Goal: Task Accomplishment & Management: Complete application form

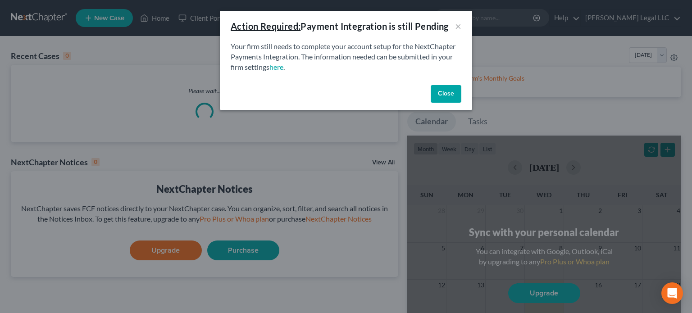
click at [450, 93] on button "Close" at bounding box center [446, 94] width 31 height 18
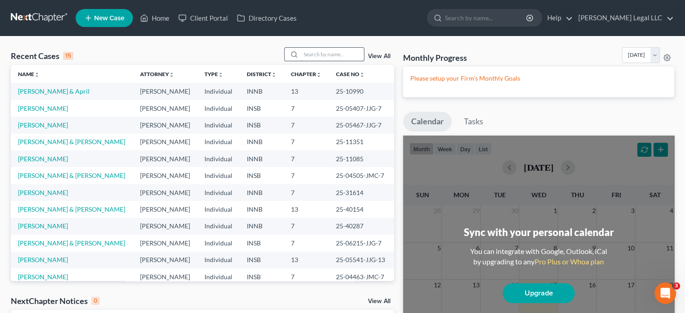
click at [345, 50] on input "search" at bounding box center [332, 54] width 63 height 13
type input "[PERSON_NAME]"
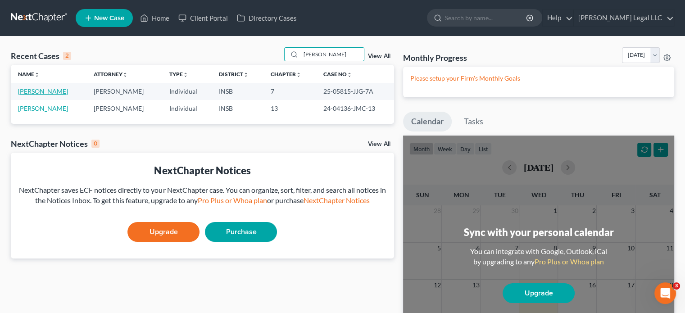
click at [48, 91] on link "[PERSON_NAME]" at bounding box center [43, 91] width 50 height 8
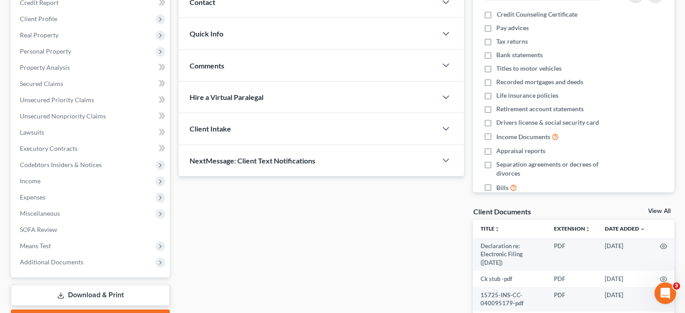
scroll to position [135, 0]
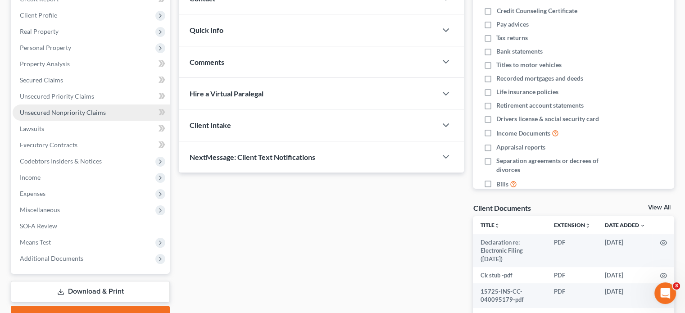
click at [47, 106] on link "Unsecured Nonpriority Claims" at bounding box center [91, 112] width 157 height 16
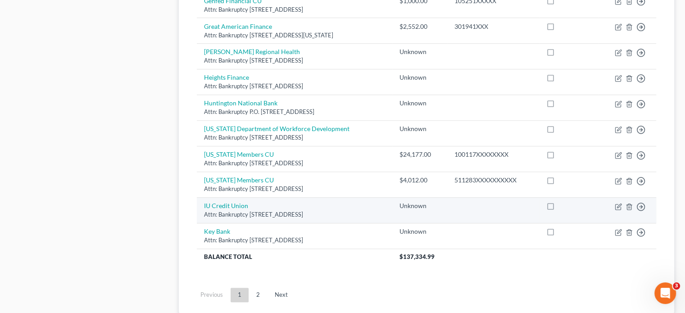
scroll to position [675, 0]
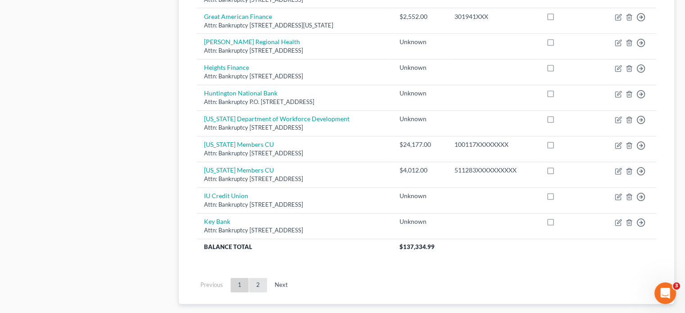
click at [250, 280] on link "2" at bounding box center [258, 285] width 18 height 14
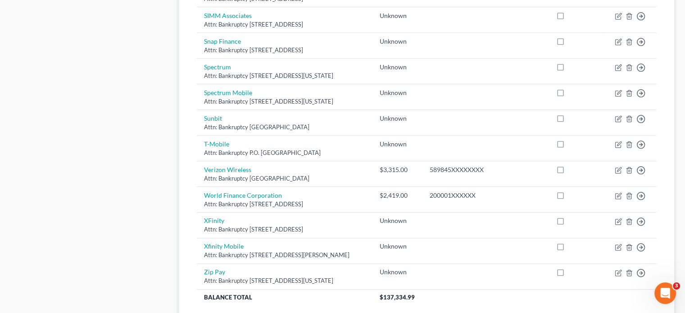
scroll to position [623, 0]
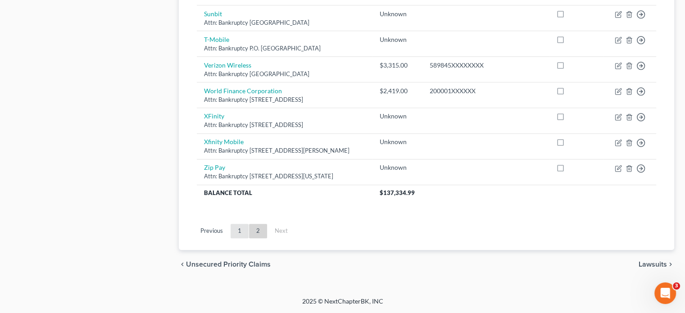
click at [239, 234] on link "1" at bounding box center [240, 231] width 18 height 14
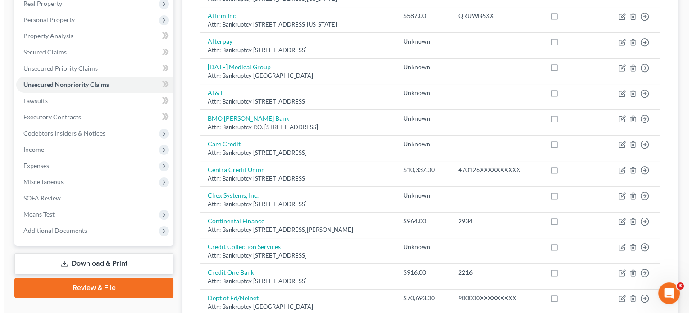
scroll to position [37, 0]
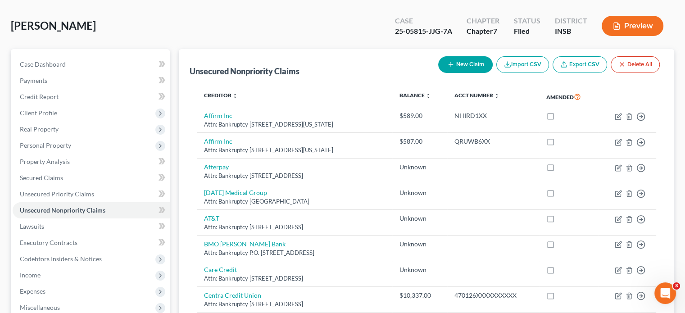
click at [452, 61] on icon "button" at bounding box center [450, 64] width 7 height 7
select select "0"
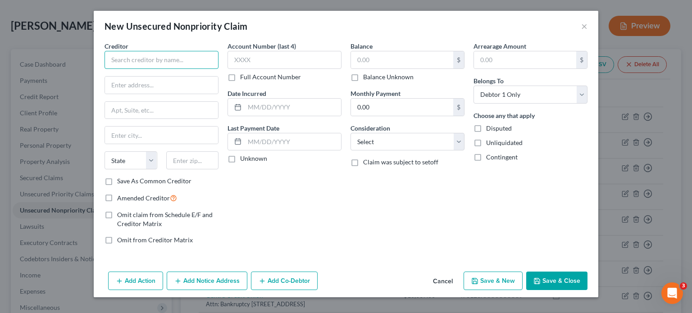
click at [144, 59] on input "text" at bounding box center [161, 60] width 114 height 18
type input "Bull City Financial Solutions"
type input "Attn: Bankruptcy"
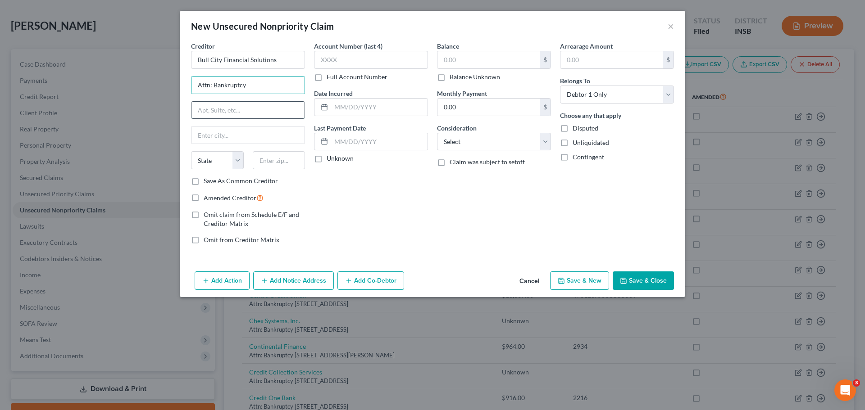
click at [217, 107] on input "text" at bounding box center [247, 110] width 113 height 17
click at [275, 108] on input "text" at bounding box center [247, 110] width 113 height 17
paste input "[STREET_ADDRESS]"
type input "[STREET_ADDRESS]"
click at [256, 130] on input "text" at bounding box center [247, 135] width 113 height 17
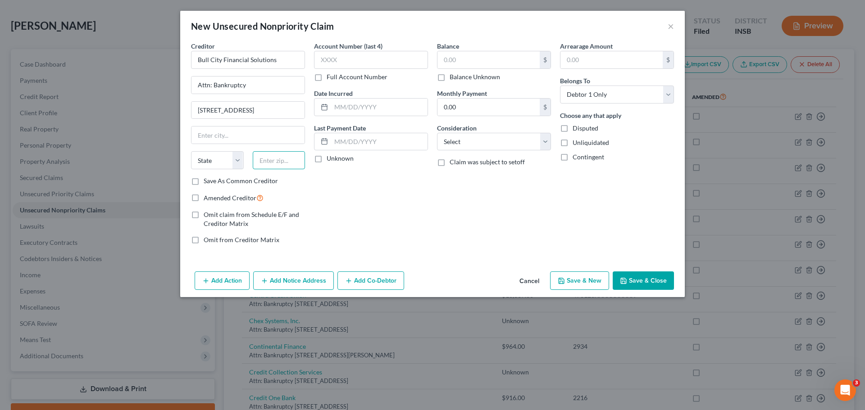
click at [277, 163] on input "text" at bounding box center [279, 160] width 53 height 18
paste input "27704"
type input "27704"
click at [353, 56] on input "text" at bounding box center [371, 60] width 114 height 18
type input "[GEOGRAPHIC_DATA]"
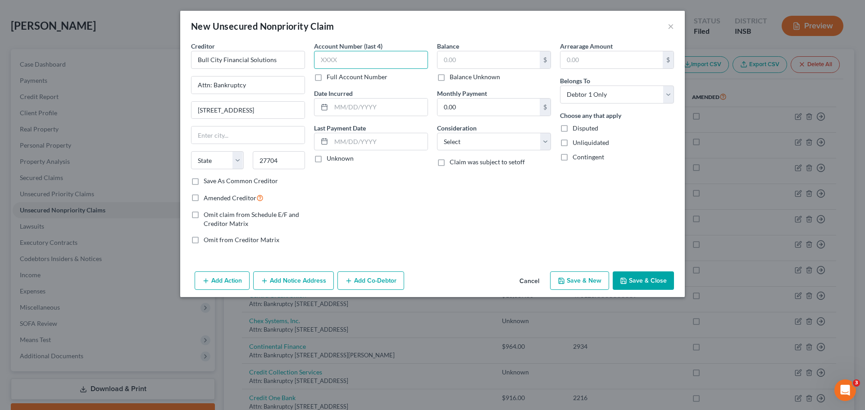
select select "28"
click at [458, 61] on input "text" at bounding box center [488, 59] width 102 height 17
type input "1,236"
click at [491, 131] on div "Consideration Select Cable / Satellite Services Collection Agency Credit Card D…" at bounding box center [494, 136] width 114 height 27
click at [490, 142] on select "Select Cable / Satellite Services Collection Agency Credit Card Debt Debt Couns…" at bounding box center [494, 142] width 114 height 18
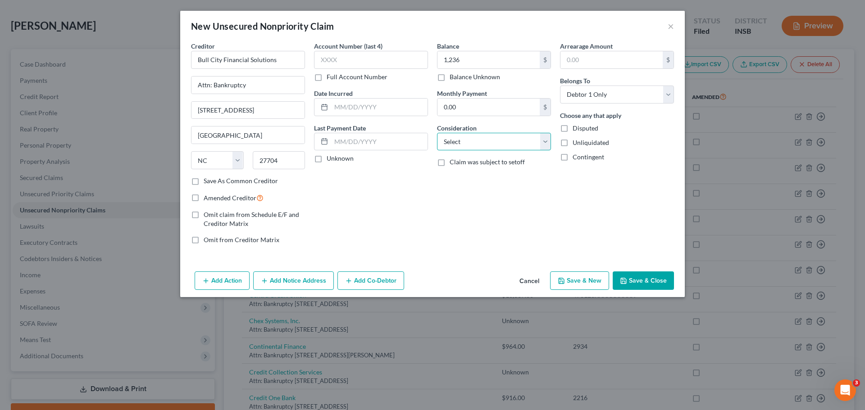
select select "1"
click at [437, 133] on select "Select Cable / Satellite Services Collection Agency Credit Card Debt Debt Couns…" at bounding box center [494, 142] width 114 height 18
click at [426, 213] on div "Account Number (last 4) Full Account Number Date Incurred Last Payment Date Unk…" at bounding box center [370, 146] width 123 height 210
click at [592, 281] on button "Save & New" at bounding box center [579, 281] width 59 height 19
select select "0"
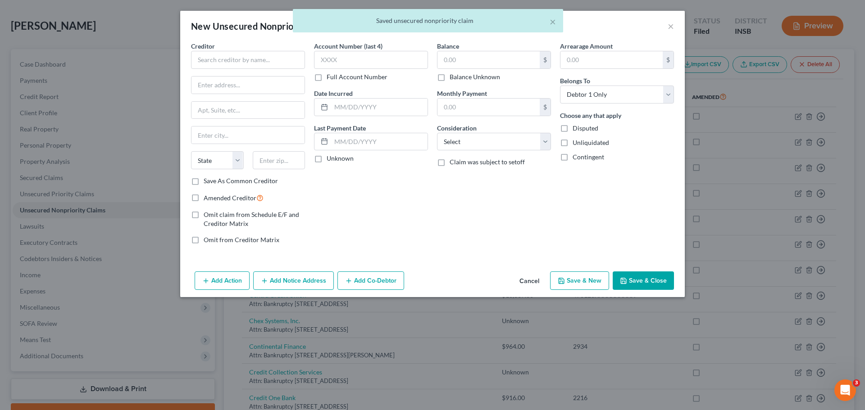
click at [667, 26] on div "× Saved unsecured nonpriority claim" at bounding box center [427, 23] width 865 height 28
click at [670, 27] on div "× Saved unsecured nonpriority claim" at bounding box center [427, 23] width 865 height 28
click at [532, 284] on button "Cancel" at bounding box center [529, 281] width 34 height 18
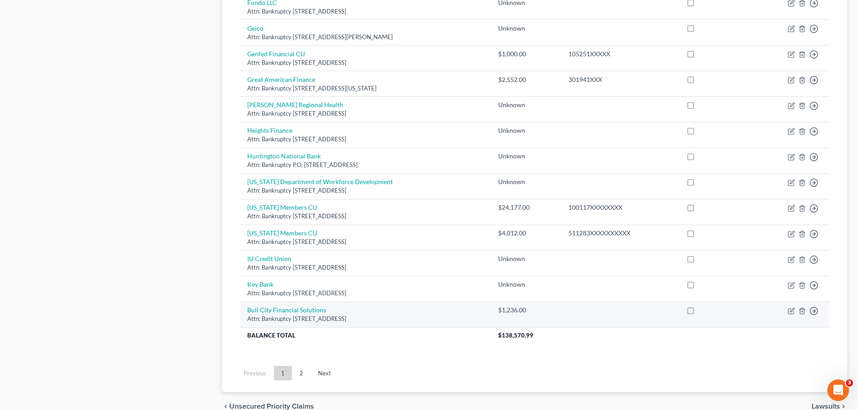
scroll to position [657, 0]
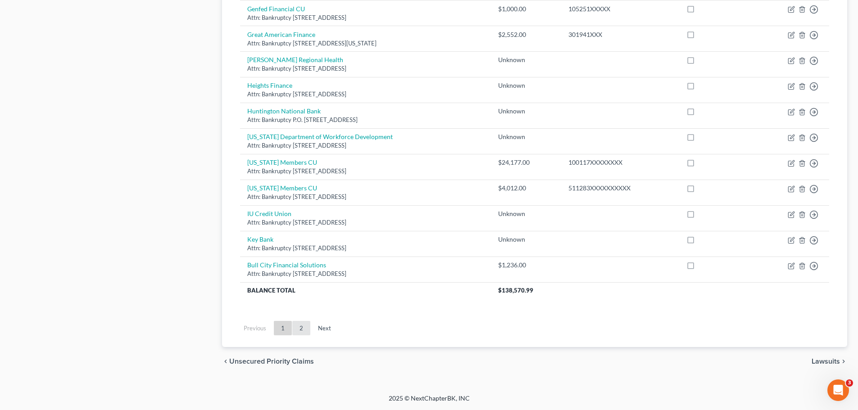
click at [296, 313] on link "2" at bounding box center [301, 328] width 18 height 14
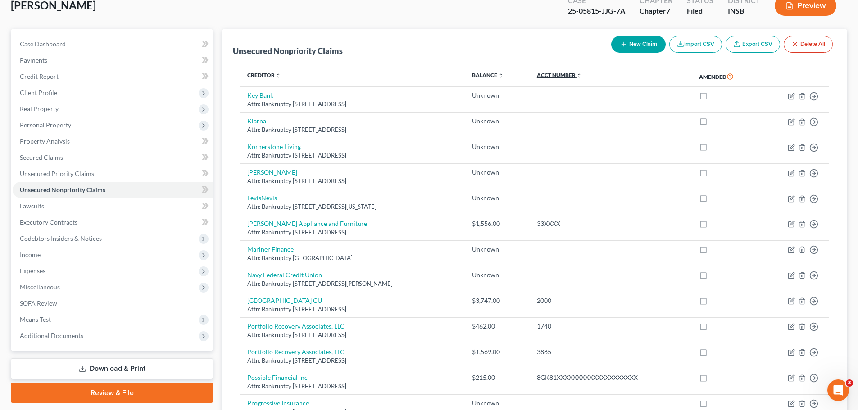
scroll to position [0, 0]
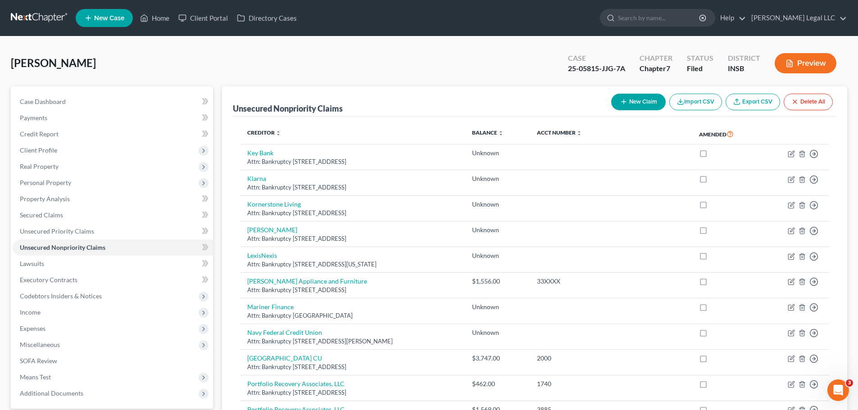
click at [620, 96] on button "New Claim" at bounding box center [638, 102] width 54 height 17
select select "0"
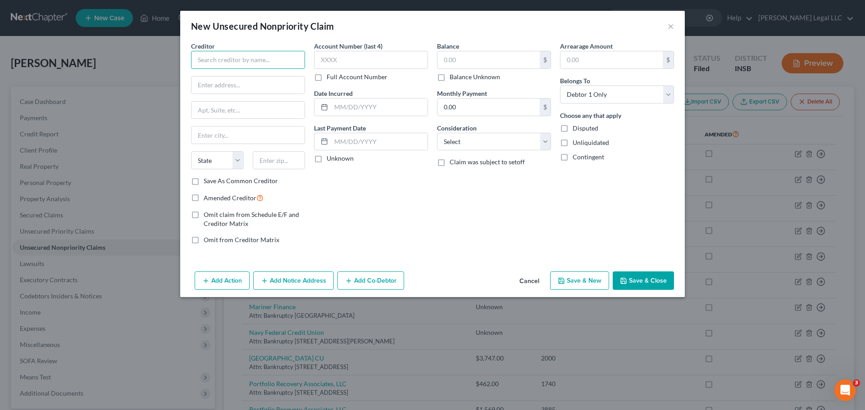
click at [217, 63] on input "text" at bounding box center [248, 60] width 114 height 18
type input "Security Credit Services"
type input "Attn: Bankruptcy"
click at [219, 55] on input "Security Credit Services" at bounding box center [248, 60] width 114 height 18
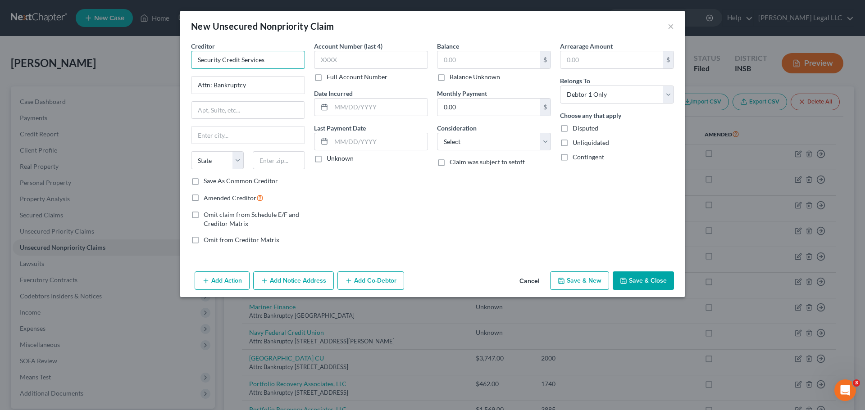
click at [219, 55] on input "Security Credit Services" at bounding box center [248, 60] width 114 height 18
click at [272, 159] on input "text" at bounding box center [279, 160] width 53 height 18
type input "38655"
click at [248, 112] on input "text" at bounding box center [247, 110] width 113 height 17
type input "[GEOGRAPHIC_DATA]"
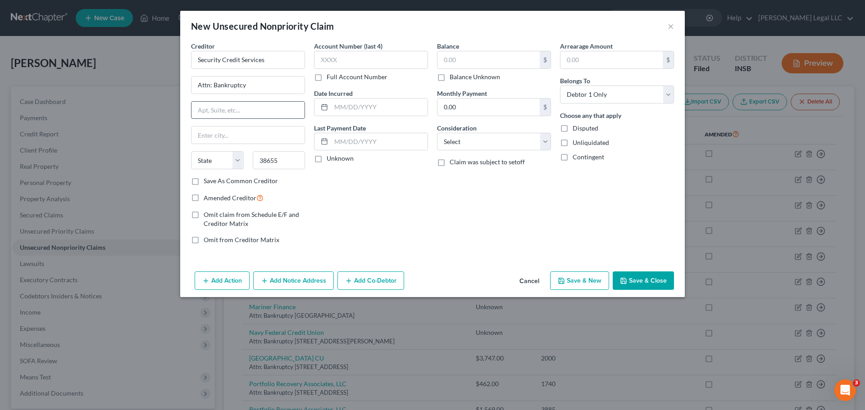
select select "25"
click at [223, 111] on input "text" at bounding box center [247, 110] width 113 height 17
click at [220, 111] on input "PO Box 156" at bounding box center [247, 110] width 113 height 17
click at [222, 111] on input "PO Box 156" at bounding box center [247, 110] width 113 height 17
type input "PO Box 1156"
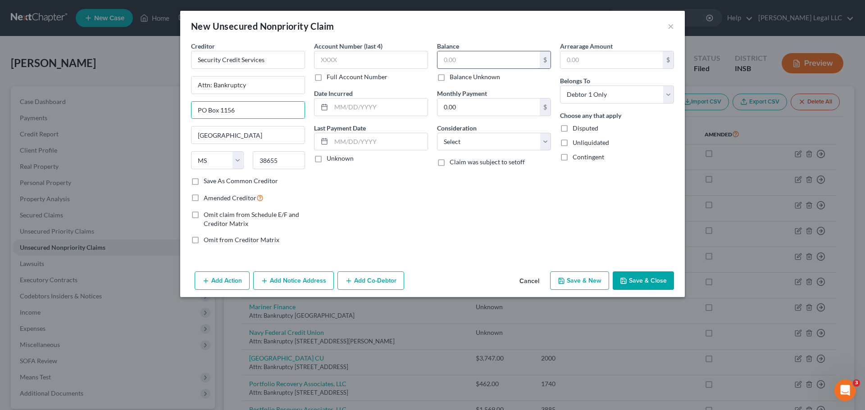
click at [462, 54] on input "text" at bounding box center [488, 59] width 102 height 17
click at [472, 58] on input "text" at bounding box center [488, 59] width 102 height 17
type input "1,343"
click at [490, 142] on select "Select Cable / Satellite Services Collection Agency Credit Card Debt Debt Couns…" at bounding box center [494, 142] width 114 height 18
select select "1"
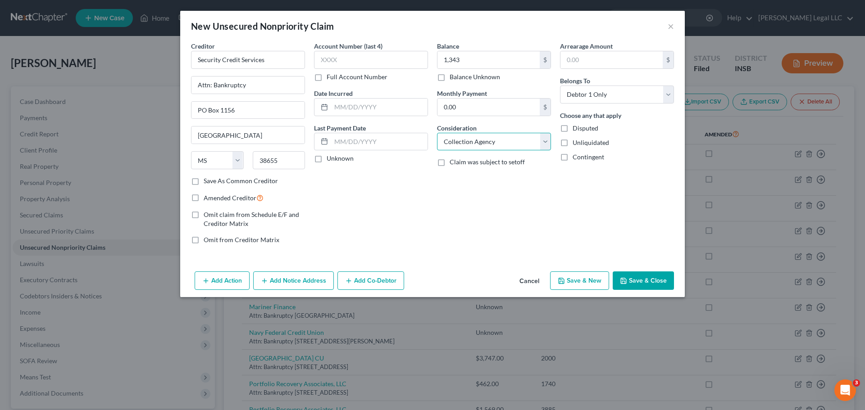
click at [437, 133] on select "Select Cable / Satellite Services Collection Agency Credit Card Debt Debt Couns…" at bounding box center [494, 142] width 114 height 18
click at [392, 201] on div "Account Number (last 4) Full Account Number Date Incurred Last Payment Date Unk…" at bounding box center [370, 146] width 123 height 210
click at [640, 276] on button "Save & Close" at bounding box center [642, 281] width 61 height 19
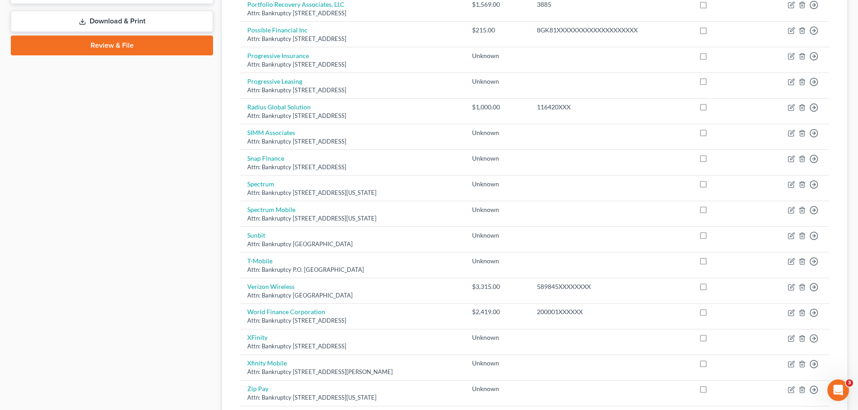
scroll to position [555, 0]
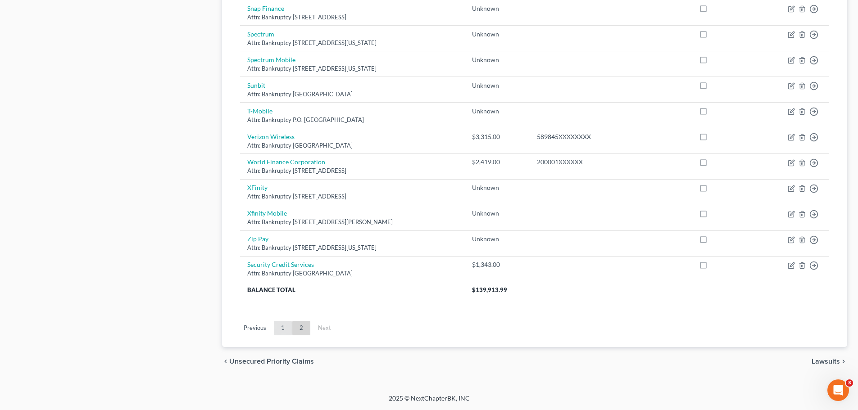
click at [288, 313] on link "1" at bounding box center [283, 328] width 18 height 14
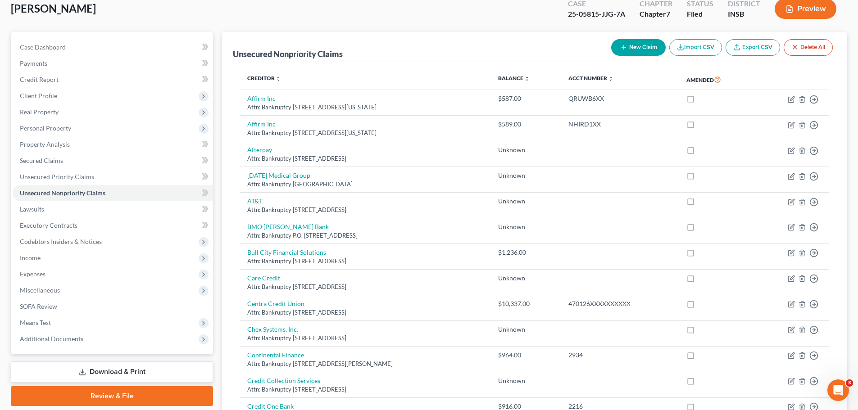
scroll to position [0, 0]
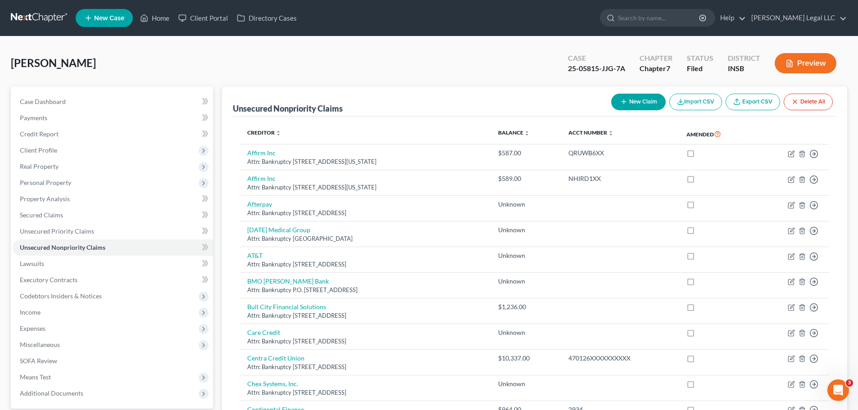
click at [631, 106] on button "New Claim" at bounding box center [638, 102] width 54 height 17
select select "0"
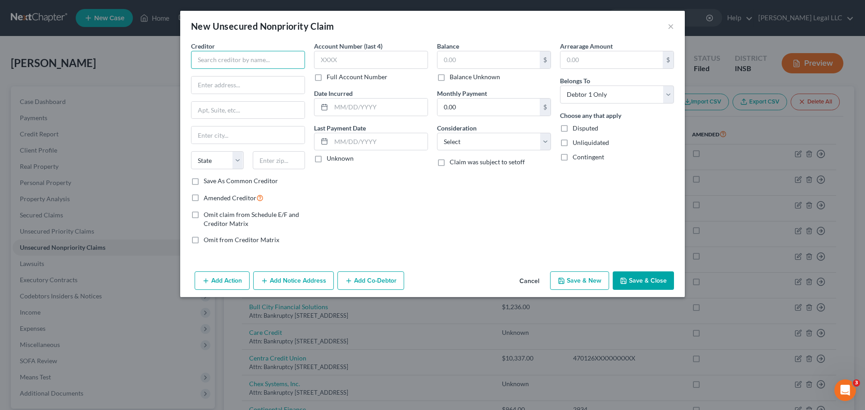
click at [238, 64] on input "text" at bounding box center [248, 60] width 114 height 18
type input "Flat Bra"
click at [521, 282] on button "Cancel" at bounding box center [529, 281] width 34 height 18
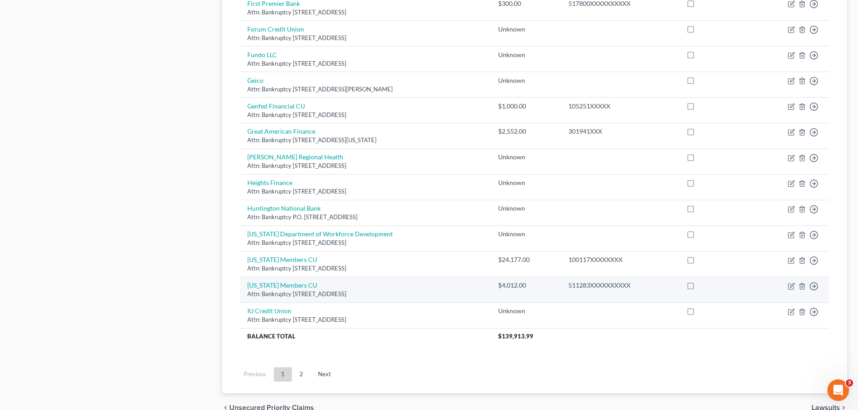
scroll to position [632, 0]
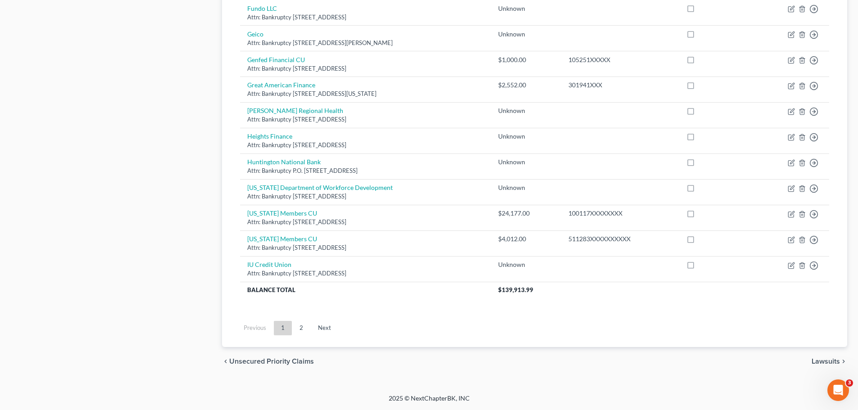
click at [304, 313] on link "2" at bounding box center [301, 328] width 18 height 14
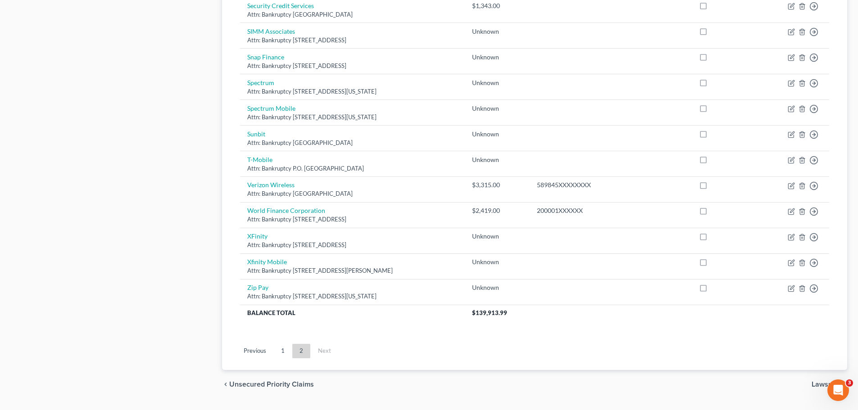
scroll to position [510, 0]
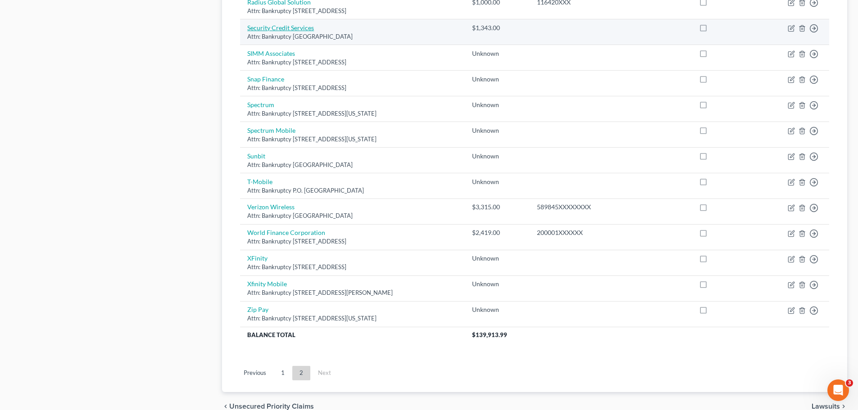
click at [281, 27] on link "Security Credit Services" at bounding box center [280, 28] width 67 height 8
select select "25"
select select "1"
select select "0"
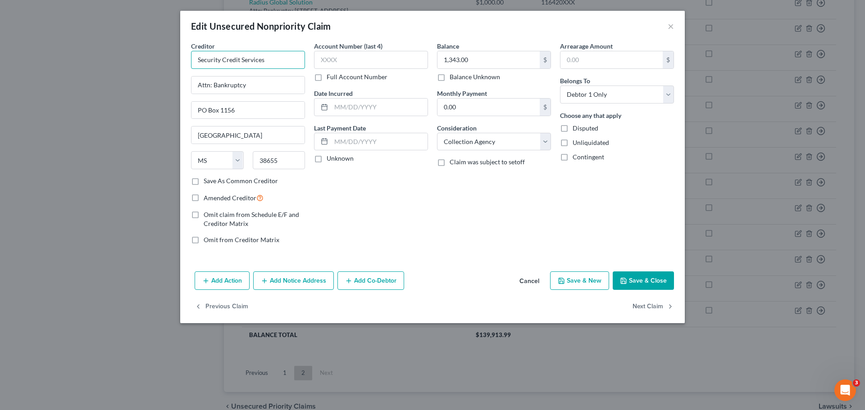
click at [271, 63] on input "Security Credit Services" at bounding box center [248, 60] width 114 height 18
click at [276, 59] on input "Security Credit Services" at bounding box center [248, 60] width 114 height 18
type input "Security Credit Services"
click at [272, 85] on input "Attn: Bankruptcy" at bounding box center [247, 85] width 113 height 17
click at [234, 83] on input "Attn: Bankruptcy" at bounding box center [247, 85] width 113 height 17
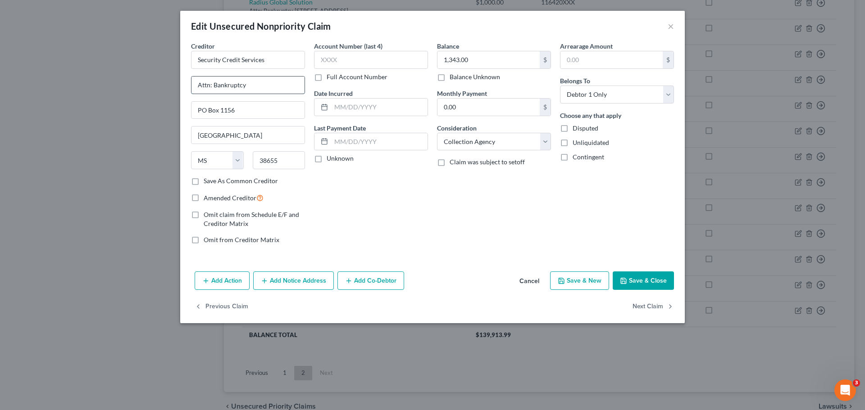
click at [234, 83] on input "Attn: Bankruptcy" at bounding box center [247, 85] width 113 height 17
click at [272, 79] on input "Attn: Bankruptcy" at bounding box center [247, 85] width 113 height 17
click at [669, 27] on button "×" at bounding box center [670, 26] width 6 height 11
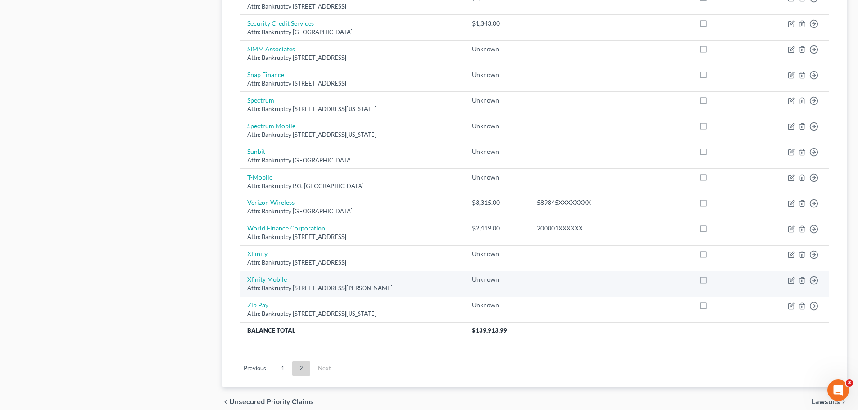
scroll to position [555, 0]
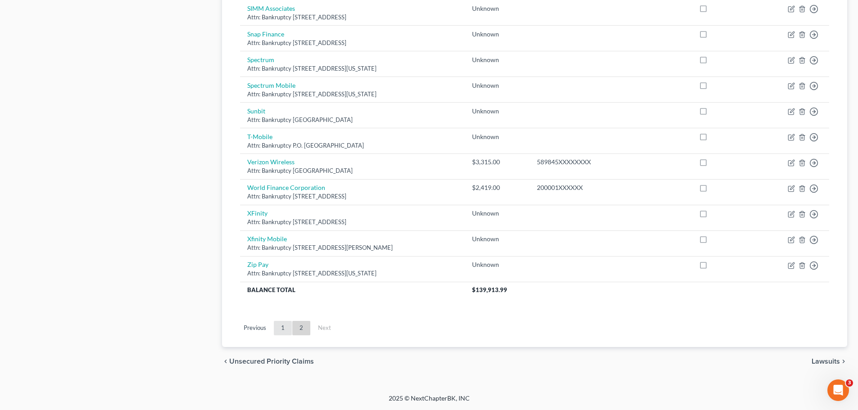
click at [283, 313] on link "1" at bounding box center [283, 328] width 18 height 14
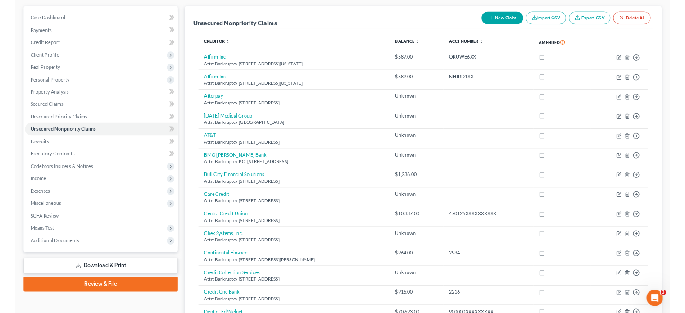
scroll to position [0, 0]
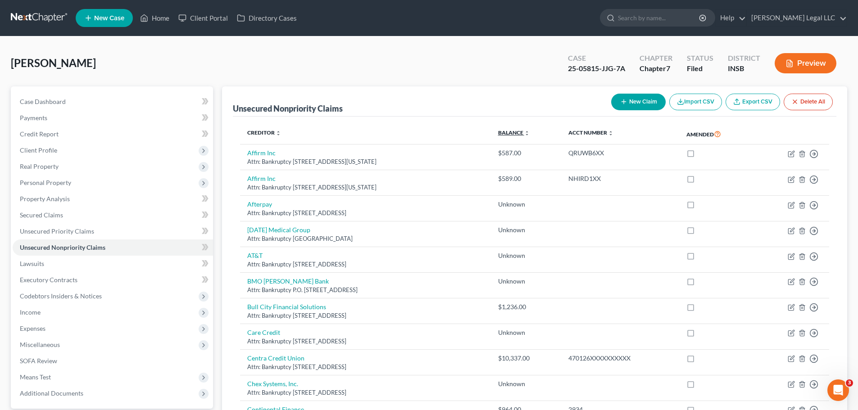
click at [530, 133] on link "Balance expand_more expand_less unfold_more" at bounding box center [514, 132] width 32 height 7
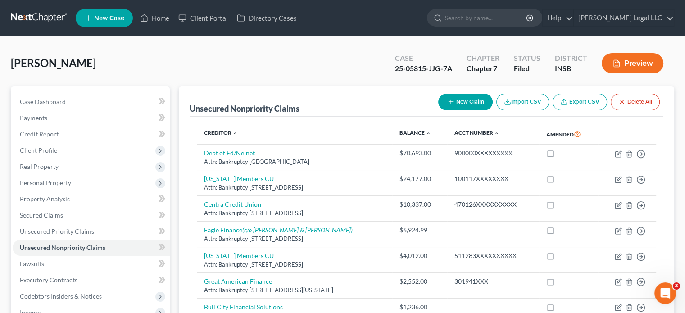
click at [463, 104] on button "New Claim" at bounding box center [465, 102] width 54 height 17
select select "0"
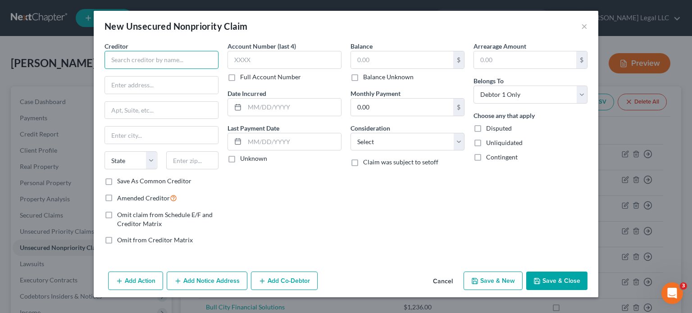
click at [126, 54] on input "text" at bounding box center [161, 60] width 114 height 18
type input "Foursight Capital LLC"
type input "Attn: Bankruptcy"
click at [140, 107] on input "PO Box" at bounding box center [161, 110] width 113 height 17
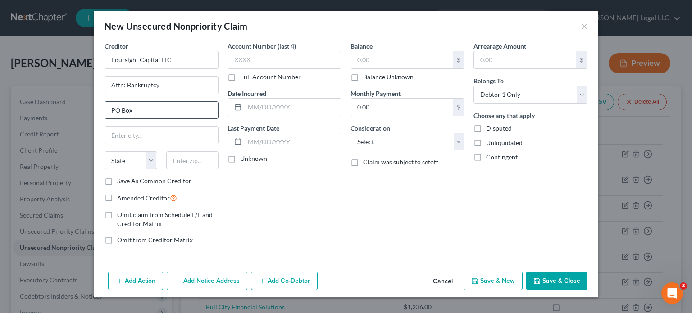
click at [140, 107] on input "PO Box" at bounding box center [161, 110] width 113 height 17
click at [141, 111] on input "PO Box" at bounding box center [161, 110] width 113 height 17
type input "[STREET_ADDRESS]"
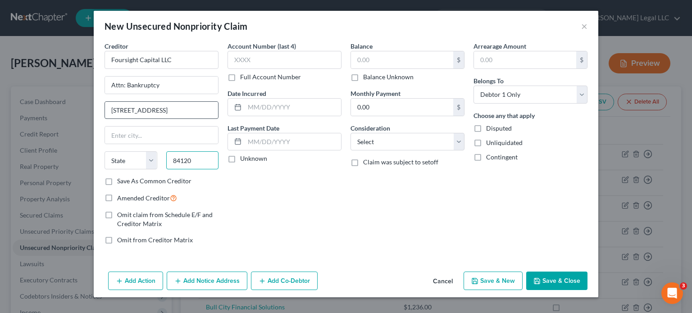
type input "84120"
type input "[GEOGRAPHIC_DATA]"
select select "46"
click at [240, 73] on label "Full Account Number" at bounding box center [270, 77] width 61 height 9
click at [244, 73] on input "Full Account Number" at bounding box center [247, 76] width 6 height 6
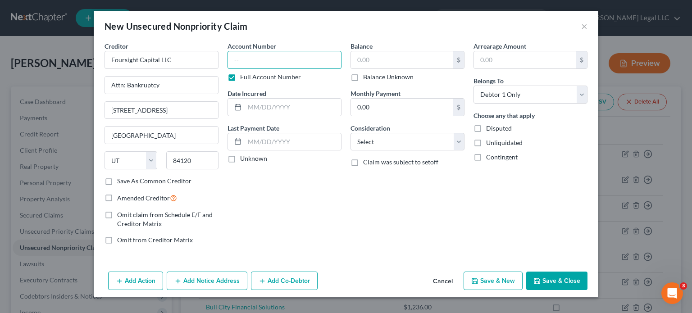
click at [242, 61] on input "text" at bounding box center [284, 60] width 114 height 18
paste input "43190**"
type input "43190**"
click at [371, 61] on input "text" at bounding box center [402, 59] width 102 height 17
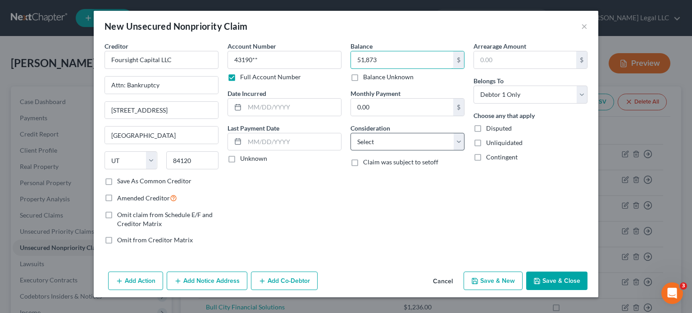
type input "51,873"
click at [386, 144] on select "Select Cable / Satellite Services Collection Agency Credit Card Debt Debt Couns…" at bounding box center [407, 142] width 114 height 18
drag, startPoint x: 331, startPoint y: 192, endPoint x: 333, endPoint y: 185, distance: 6.9
click at [331, 192] on div "Account Number 43190** Full Account Number Date Incurred Last Payment Date Unkn…" at bounding box center [284, 146] width 123 height 210
click at [259, 106] on input "text" at bounding box center [293, 107] width 96 height 17
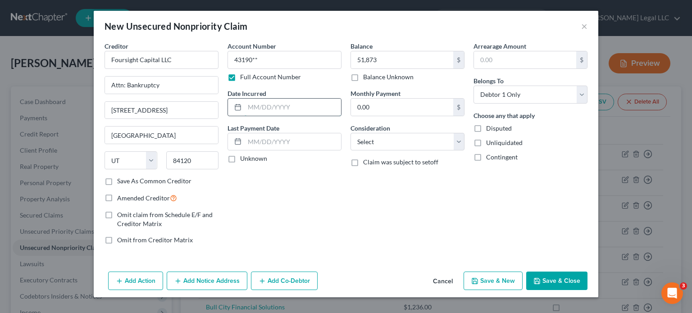
click at [255, 104] on input "text" at bounding box center [293, 107] width 96 height 17
paste input "[DATE]"
type input "[DATE]"
click at [249, 186] on div "Account Number 43190** Full Account Number Date Incurred [DATE] Last Payment Da…" at bounding box center [284, 146] width 123 height 210
click at [382, 137] on select "Select Cable / Satellite Services Collection Agency Credit Card Debt Debt Couns…" at bounding box center [407, 142] width 114 height 18
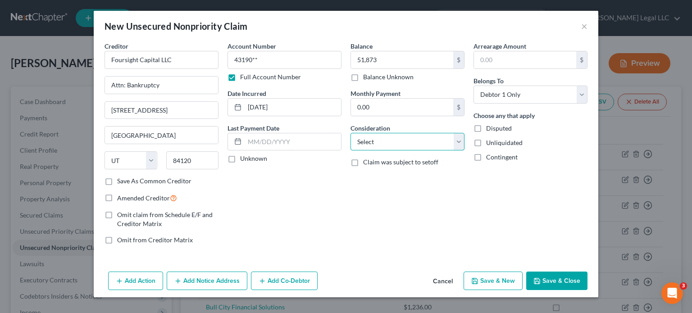
select select "4"
click at [350, 133] on select "Select Cable / Satellite Services Collection Agency Credit Card Debt Debt Couns…" at bounding box center [407, 142] width 114 height 18
drag, startPoint x: 328, startPoint y: 213, endPoint x: 331, endPoint y: 207, distance: 7.5
click at [329, 213] on div "Account Number 43190** Full Account Number Date Incurred [DATE] Last Payment Da…" at bounding box center [284, 146] width 123 height 210
click at [549, 275] on button "Save & Close" at bounding box center [556, 281] width 61 height 19
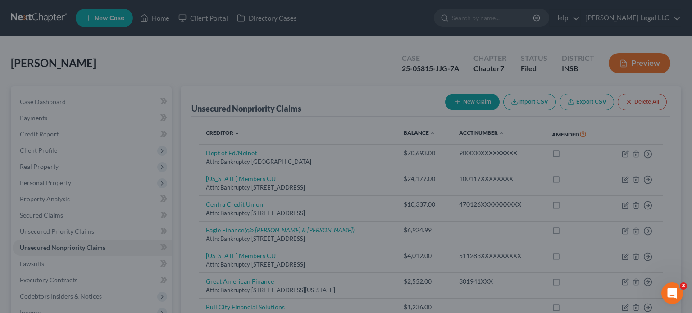
type input "51,873.00"
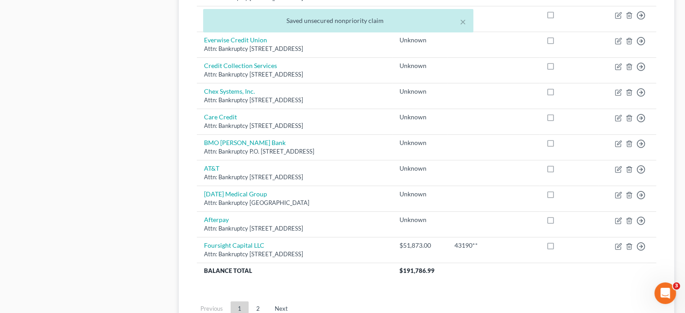
scroll to position [752, 0]
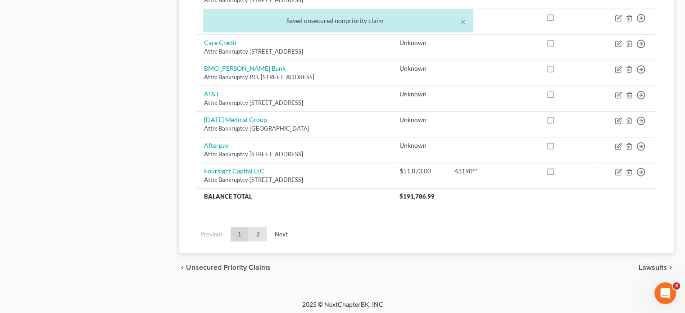
click at [257, 229] on link "2" at bounding box center [258, 234] width 18 height 14
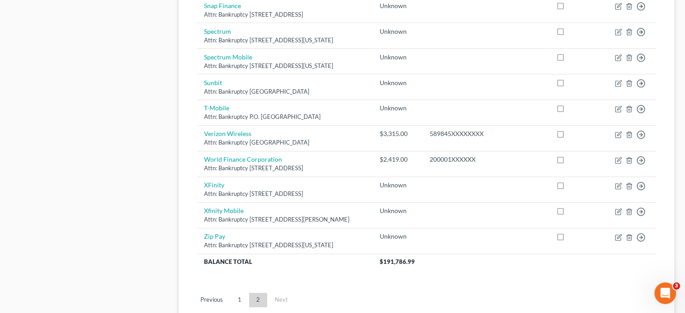
scroll to position [699, 0]
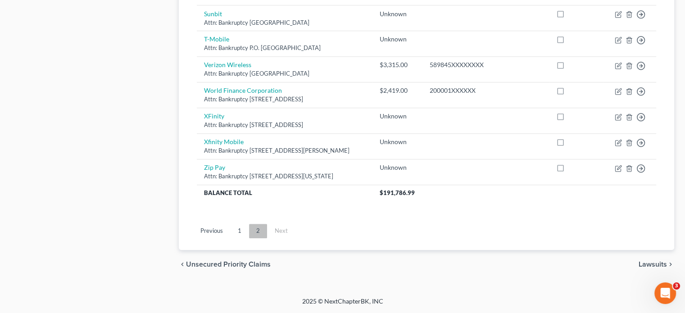
click at [249, 230] on link "2" at bounding box center [258, 231] width 18 height 14
click at [241, 231] on link "1" at bounding box center [240, 231] width 18 height 14
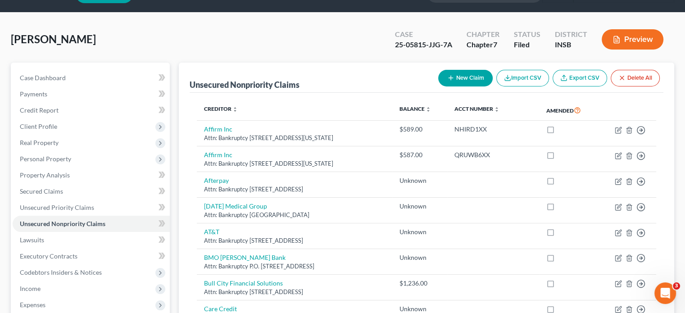
scroll to position [0, 0]
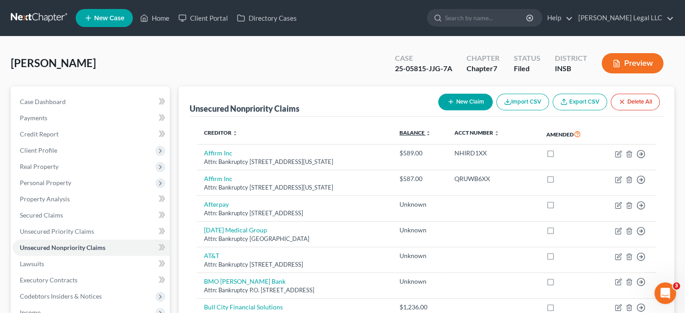
click at [431, 132] on link "Balance expand_more expand_less unfold_more" at bounding box center [415, 132] width 32 height 7
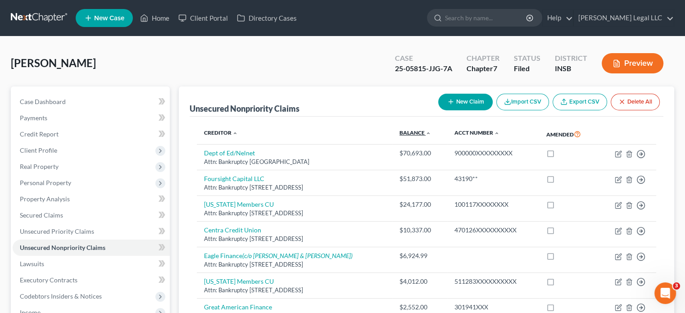
click at [431, 132] on link "Balance expand_more expand_less unfold_more" at bounding box center [415, 132] width 32 height 7
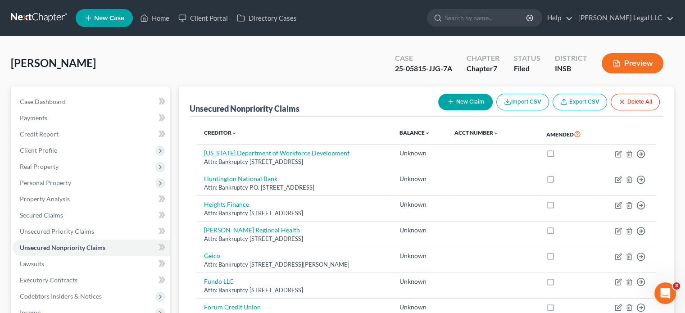
click at [457, 102] on button "New Claim" at bounding box center [465, 102] width 54 height 17
select select "0"
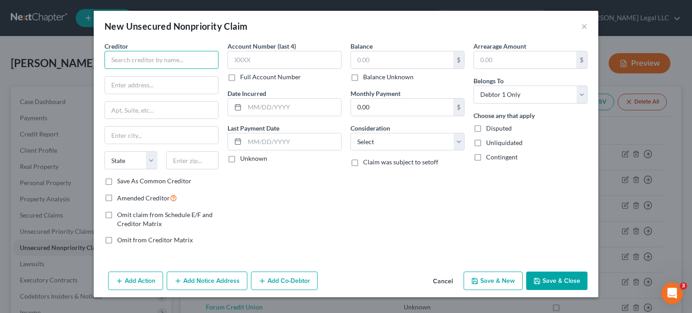
click at [170, 57] on input "text" at bounding box center [161, 60] width 114 height 18
type input "Go [DOMAIN_NAME]"
type input "Attn: Bankruptcy"
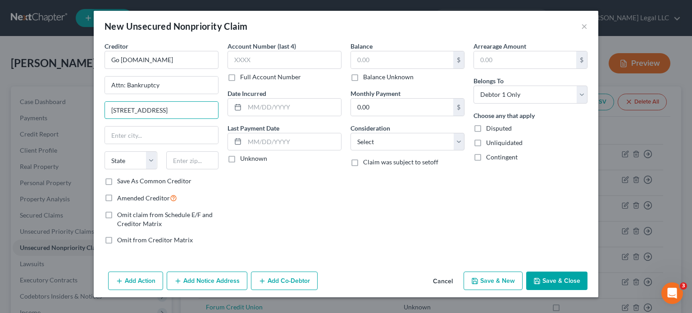
type input "[STREET_ADDRESS]"
type input "60018"
type input "Des Plaines"
select select "14"
click at [253, 55] on input "text" at bounding box center [284, 60] width 114 height 18
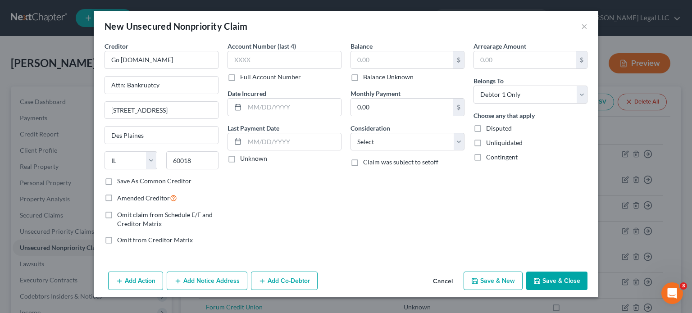
click at [240, 78] on label "Full Account Number" at bounding box center [270, 77] width 61 height 9
click at [244, 78] on input "Full Account Number" at bounding box center [247, 76] width 6 height 6
drag, startPoint x: 247, startPoint y: 63, endPoint x: 254, endPoint y: 63, distance: 6.8
click at [248, 63] on input "text" at bounding box center [284, 60] width 114 height 18
paste input "20325**"
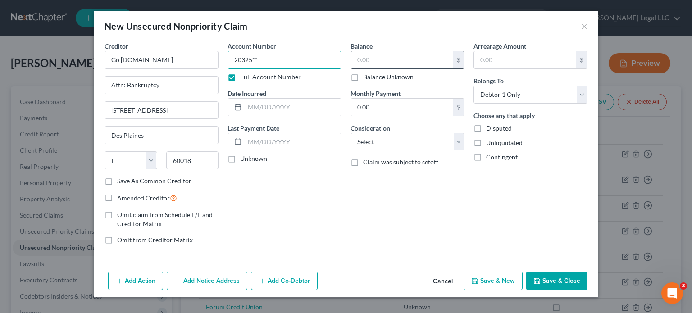
type input "20325**"
click at [385, 63] on input "text" at bounding box center [402, 59] width 102 height 17
type input "825"
click at [366, 139] on select "Select Cable / Satellite Services Collection Agency Credit Card Debt Debt Couns…" at bounding box center [407, 142] width 114 height 18
select select "10"
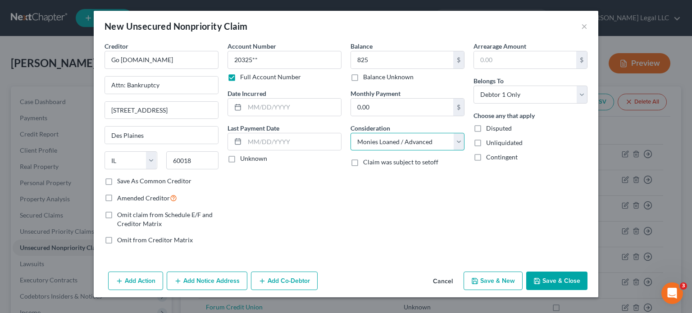
click at [350, 133] on select "Select Cable / Satellite Services Collection Agency Credit Card Debt Debt Couns…" at bounding box center [407, 142] width 114 height 18
click at [300, 104] on input "text" at bounding box center [293, 107] width 96 height 17
type input "[DATE]"
click at [571, 282] on button "Save & Close" at bounding box center [556, 281] width 61 height 19
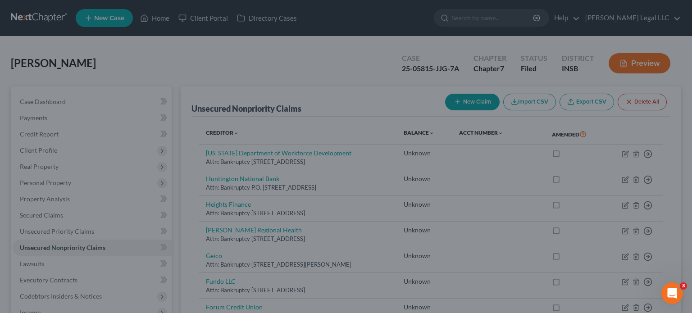
type input "825.00"
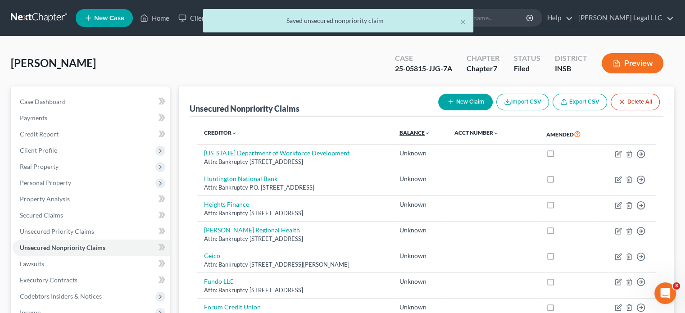
click at [430, 130] on link "Balance expand_more expand_less unfold_more" at bounding box center [414, 132] width 31 height 7
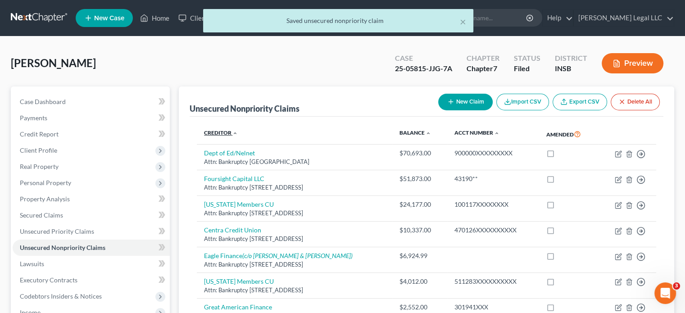
click at [211, 133] on link "Creditor expand_more expand_less unfold_more" at bounding box center [221, 132] width 34 height 7
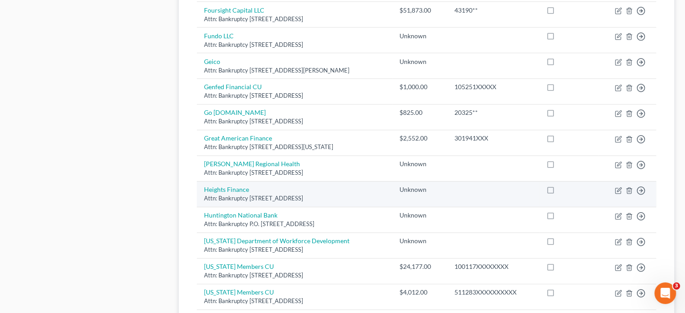
scroll to position [675, 0]
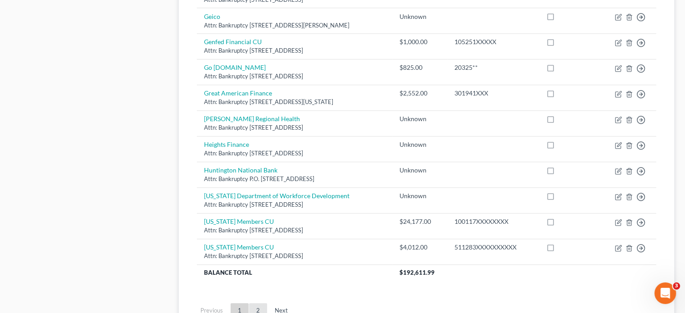
click at [255, 303] on link "2" at bounding box center [258, 310] width 18 height 14
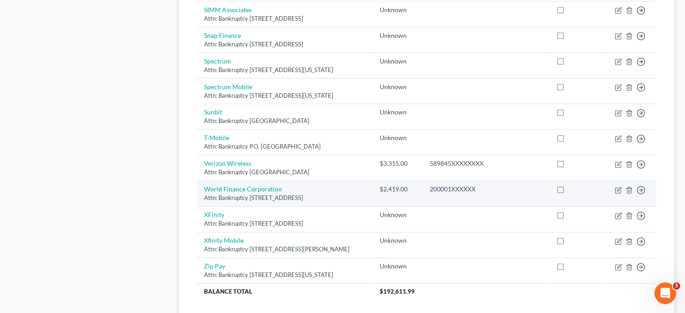
scroll to position [725, 0]
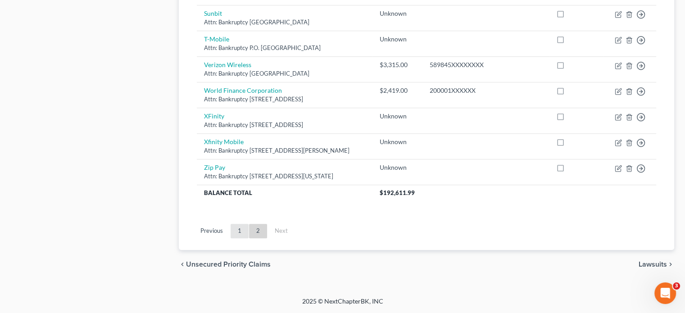
click at [239, 231] on link "1" at bounding box center [240, 231] width 18 height 14
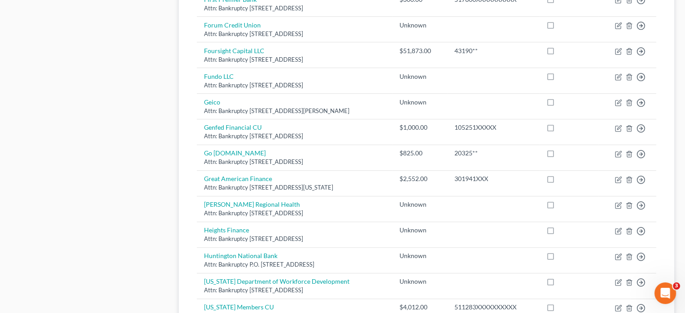
scroll to position [726, 0]
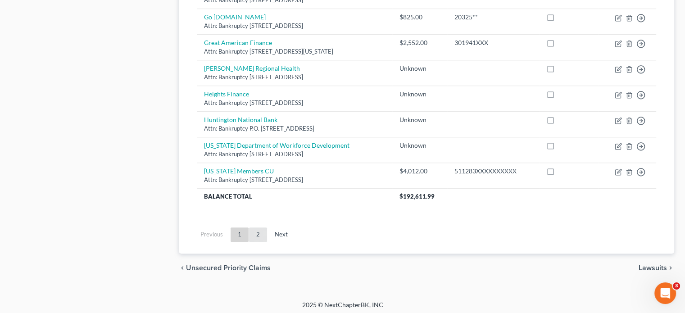
click at [258, 232] on link "2" at bounding box center [258, 234] width 18 height 14
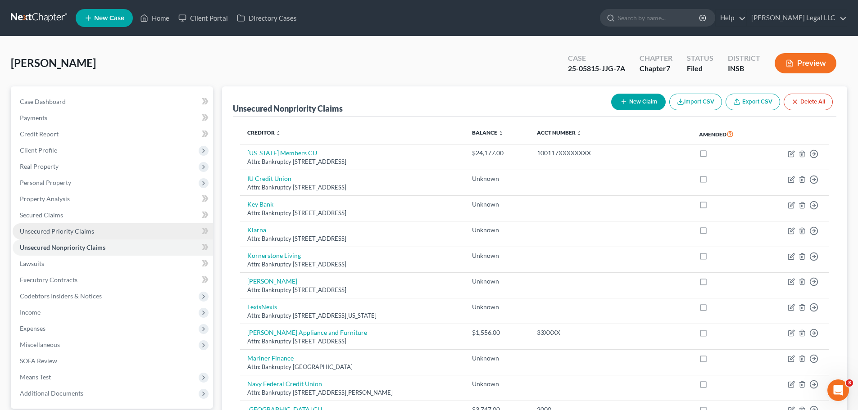
scroll to position [315, 0]
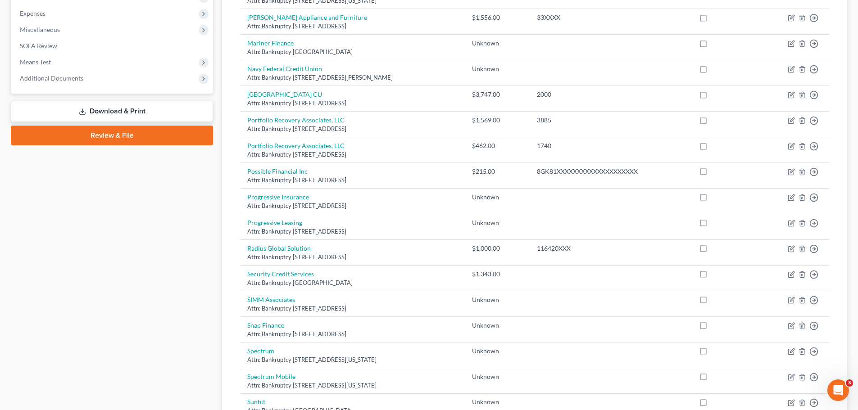
click at [112, 108] on link "Download & Print" at bounding box center [112, 111] width 202 height 21
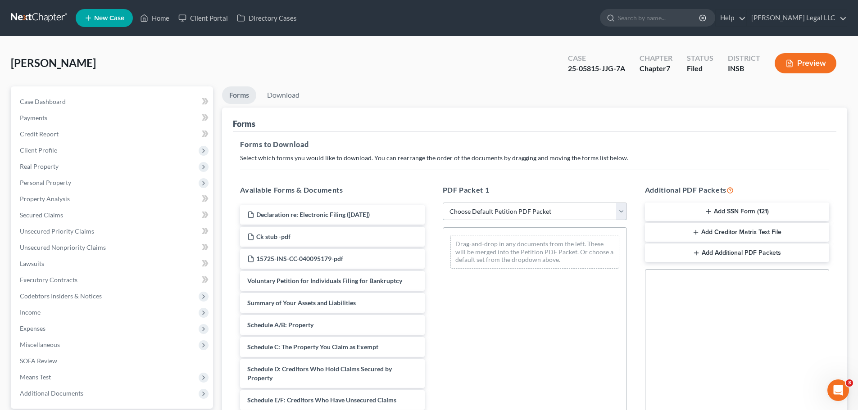
click at [499, 216] on select "Choose Default Petition PDF Packet Complete Bankruptcy Petition (all forms and …" at bounding box center [535, 212] width 184 height 18
select select "2"
click at [443, 203] on select "Choose Default Petition PDF Packet Complete Bankruptcy Petition (all forms and …" at bounding box center [535, 212] width 184 height 18
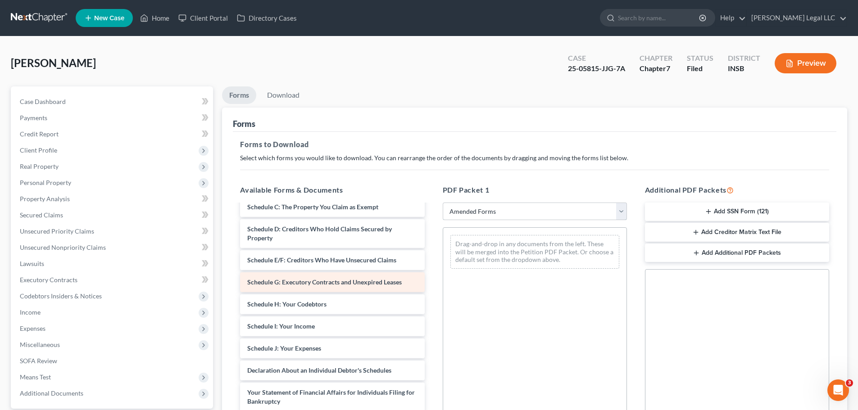
scroll to position [90, 0]
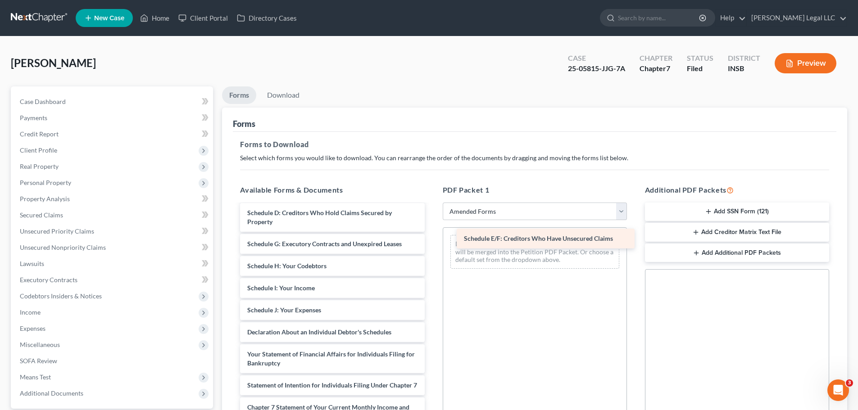
drag, startPoint x: 329, startPoint y: 245, endPoint x: 546, endPoint y: 240, distance: 217.1
click at [431, 240] on div "Schedule E/F: Creditors Who Have Unsecured Claims Voluntary Petition for Indivi…" at bounding box center [332, 319] width 199 height 409
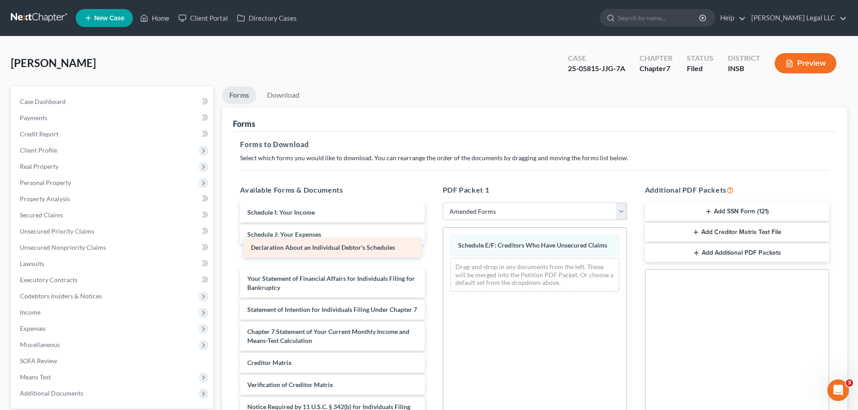
scroll to position [153, 0]
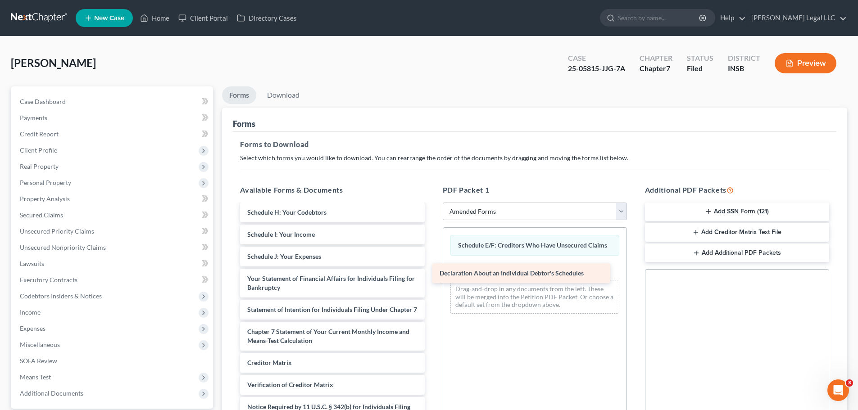
drag, startPoint x: 319, startPoint y: 249, endPoint x: 531, endPoint y: 273, distance: 213.4
click at [431, 273] on div "Declaration About an Individual Debtor's Schedules Voluntary Petition for Indiv…" at bounding box center [332, 254] width 199 height 387
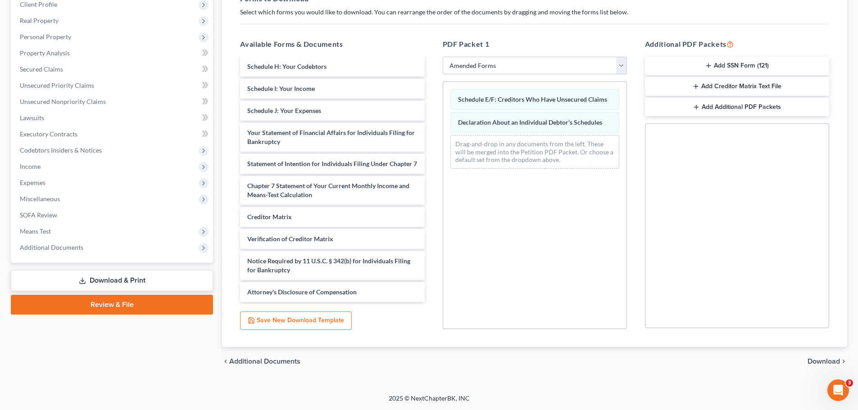
click at [691, 313] on span "Download" at bounding box center [823, 361] width 32 height 7
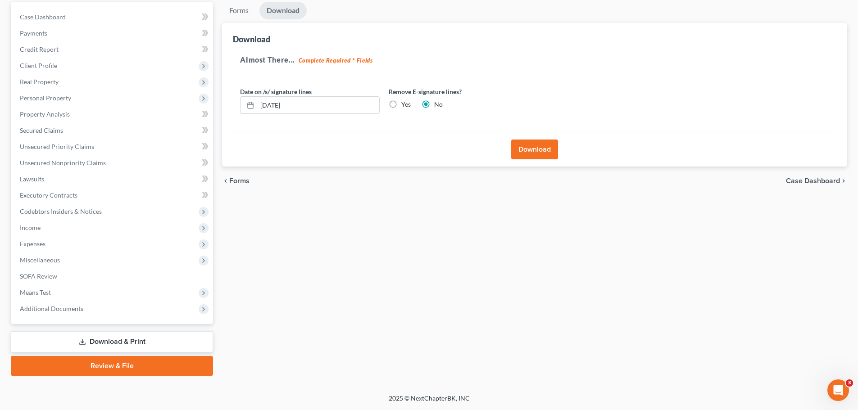
click at [539, 146] on button "Download" at bounding box center [534, 150] width 47 height 20
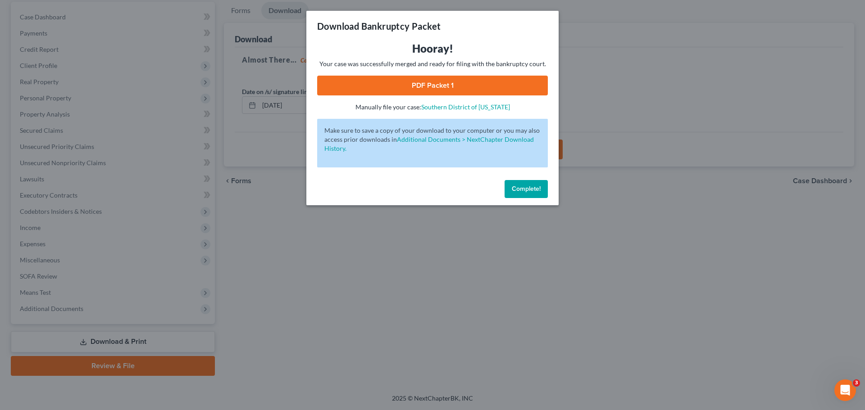
click at [450, 82] on link "PDF Packet 1" at bounding box center [432, 86] width 231 height 20
click at [513, 183] on button "Complete!" at bounding box center [525, 189] width 43 height 18
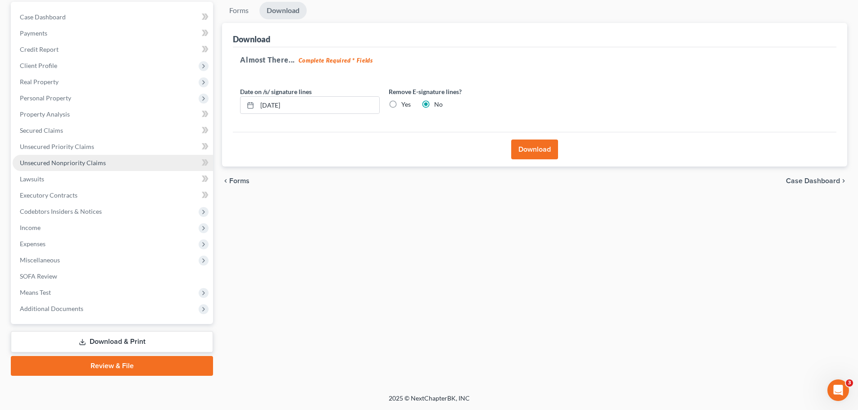
click at [74, 162] on span "Unsecured Nonpriority Claims" at bounding box center [63, 163] width 86 height 8
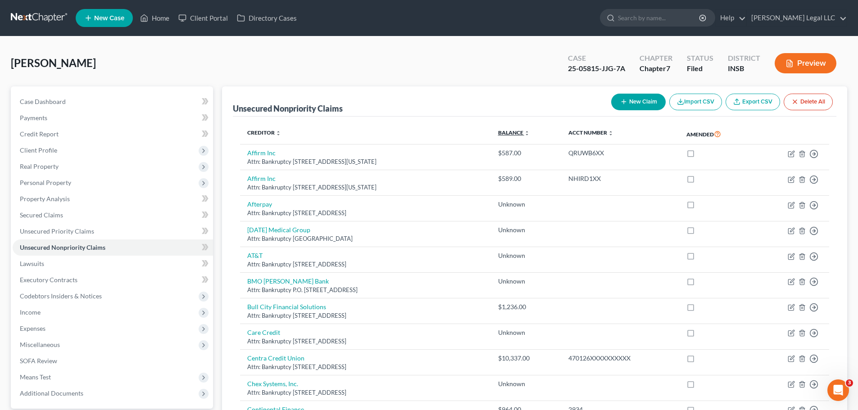
click at [530, 135] on link "Balance expand_more expand_less unfold_more" at bounding box center [514, 132] width 32 height 7
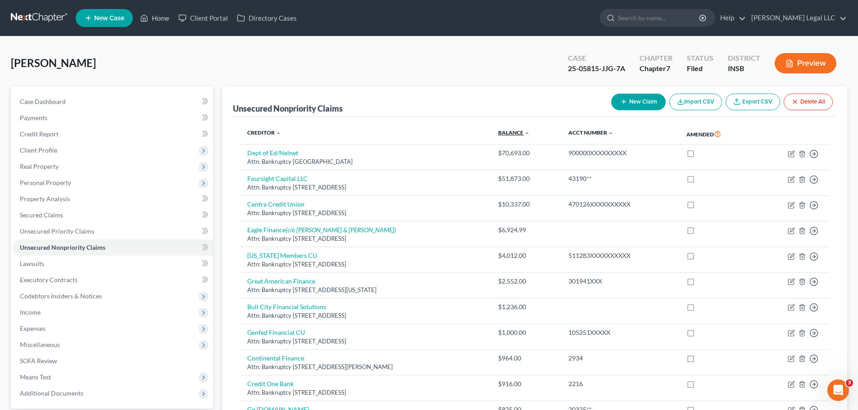
click at [530, 131] on link "Balance expand_more expand_less unfold_more" at bounding box center [514, 132] width 32 height 7
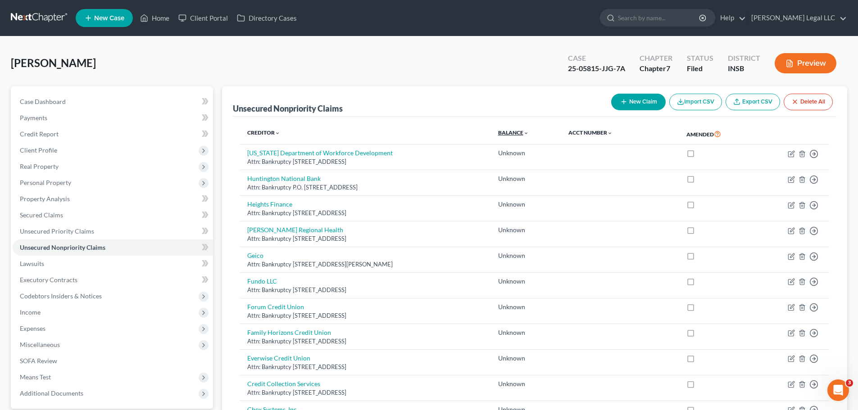
click at [529, 136] on link "Balance expand_more expand_less unfold_more" at bounding box center [513, 132] width 31 height 7
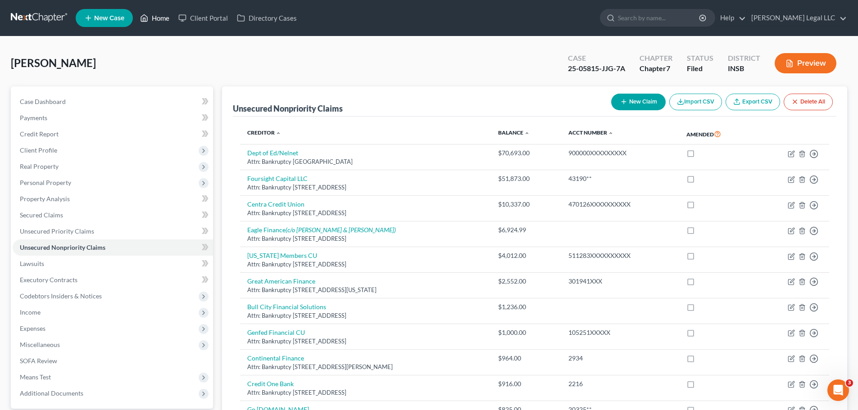
click at [164, 17] on link "Home" at bounding box center [155, 18] width 38 height 16
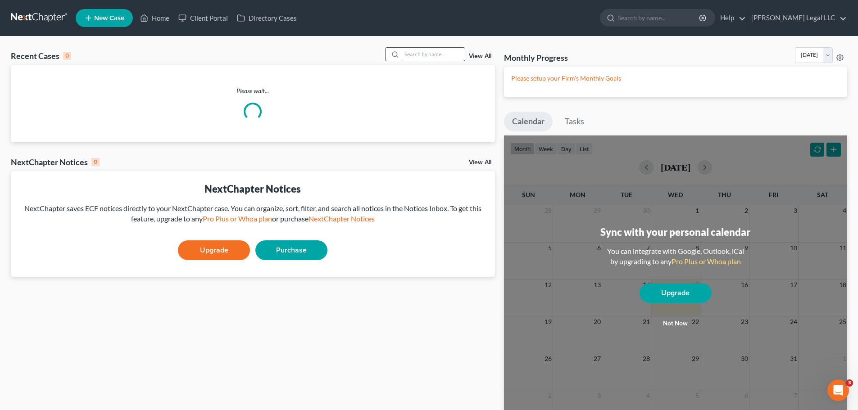
click at [433, 51] on input "search" at bounding box center [433, 54] width 63 height 13
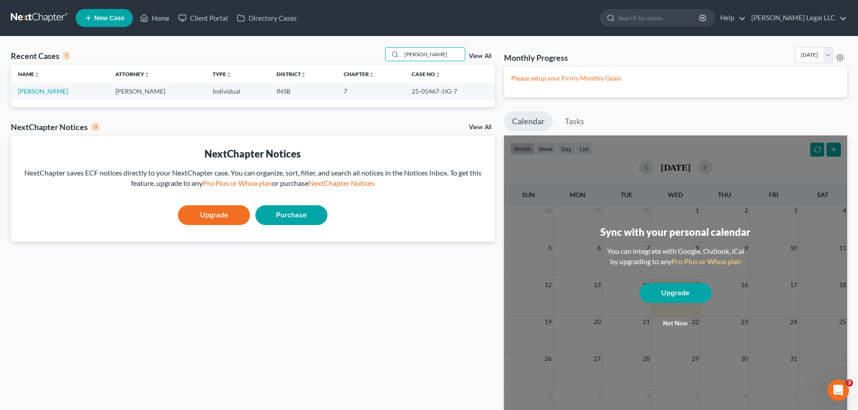
type input "[PERSON_NAME]"
click at [49, 97] on td "[PERSON_NAME]" at bounding box center [59, 91] width 97 height 17
click at [46, 95] on td "[PERSON_NAME]" at bounding box center [59, 91] width 97 height 17
click at [45, 93] on link "[PERSON_NAME]" at bounding box center [43, 91] width 50 height 8
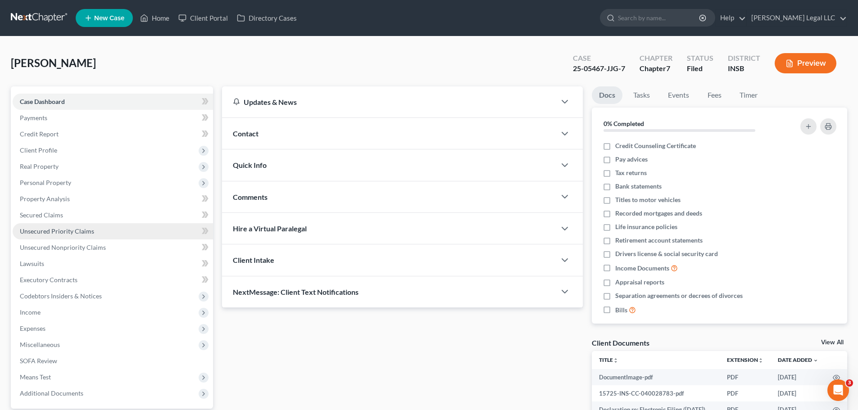
click at [54, 238] on link "Unsecured Priority Claims" at bounding box center [113, 231] width 200 height 16
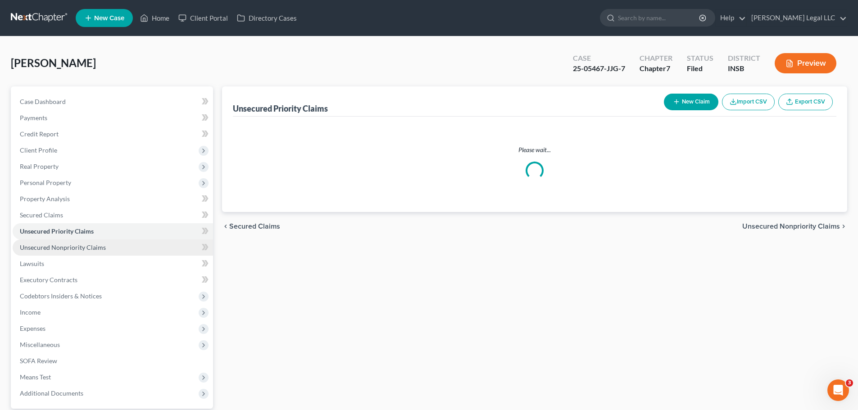
click at [53, 248] on span "Unsecured Nonpriority Claims" at bounding box center [63, 248] width 86 height 8
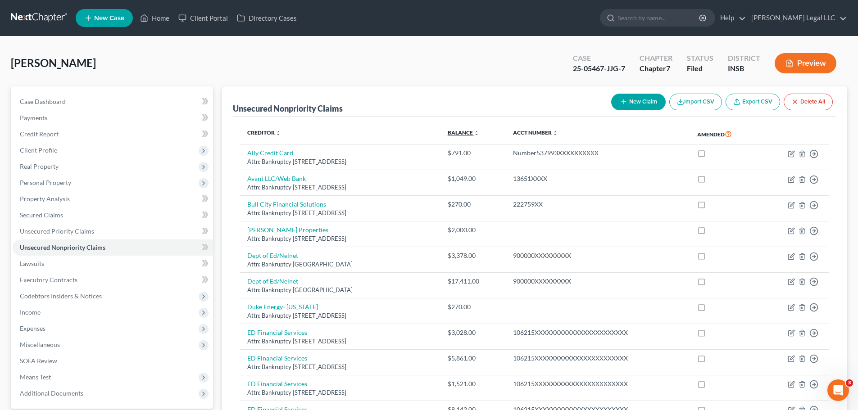
click at [479, 132] on link "Balance expand_more expand_less unfold_more" at bounding box center [464, 132] width 32 height 7
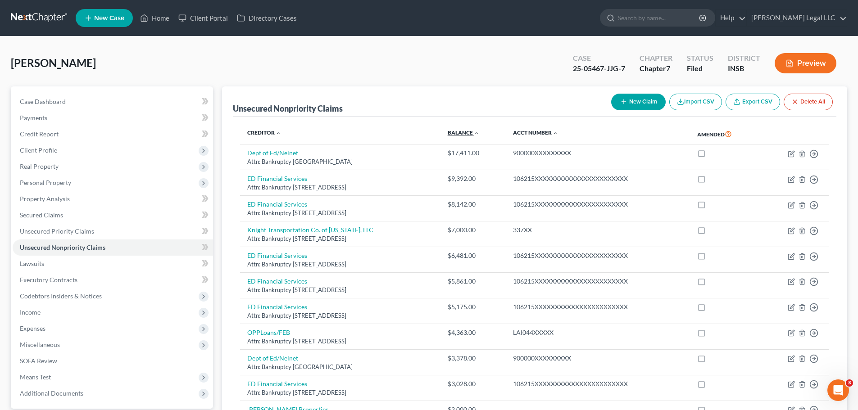
click at [479, 132] on link "Balance expand_more expand_less unfold_more" at bounding box center [464, 132] width 32 height 7
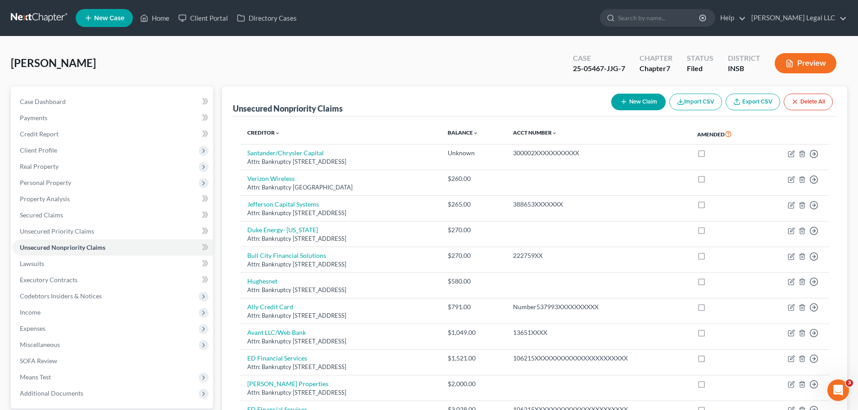
click at [506, 129] on th "Balance expand_more expand_less unfold_more" at bounding box center [472, 134] width 65 height 21
click at [478, 129] on link "Balance expand_more expand_less unfold_more" at bounding box center [463, 132] width 31 height 7
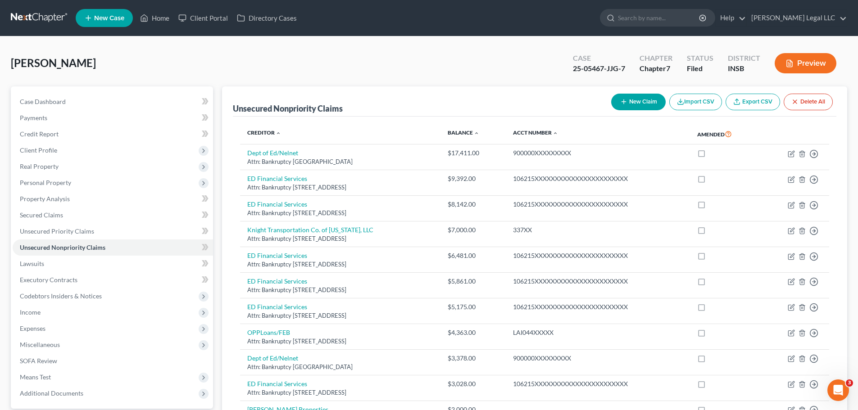
click at [636, 104] on button "New Claim" at bounding box center [638, 102] width 54 height 17
select select "0"
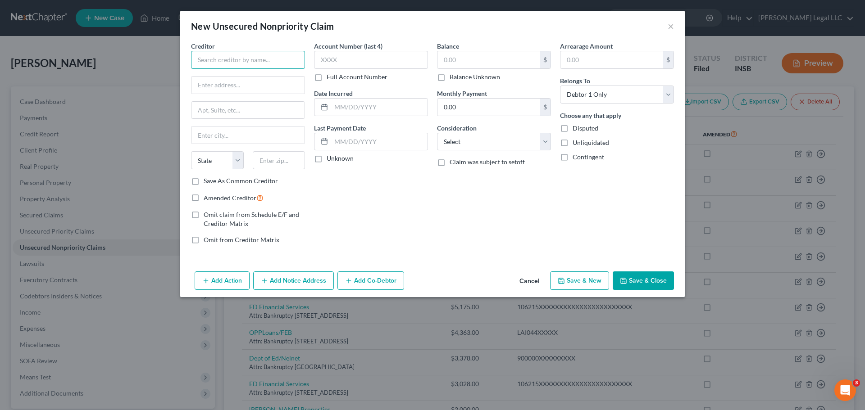
click at [230, 53] on input "text" at bounding box center [248, 60] width 114 height 18
type input "Xcel"
type input "Attn: Bankruptcy"
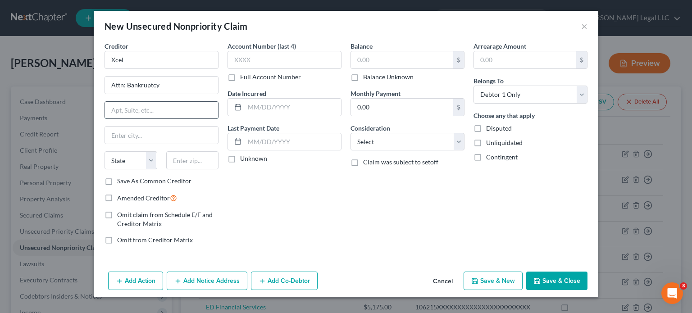
click at [145, 113] on input "text" at bounding box center [161, 110] width 113 height 17
click at [144, 103] on input "text" at bounding box center [161, 110] width 113 height 17
click at [141, 110] on input "text" at bounding box center [161, 110] width 113 height 17
click at [152, 110] on input "text" at bounding box center [161, 110] width 113 height 17
type input "PO Box 9477"
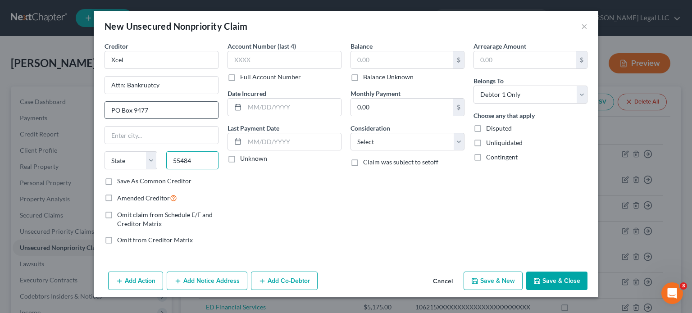
type input "55484"
type input "[GEOGRAPHIC_DATA]"
select select "24"
click at [163, 58] on input "Xcel" at bounding box center [161, 60] width 114 height 18
type input "Xcel Energy"
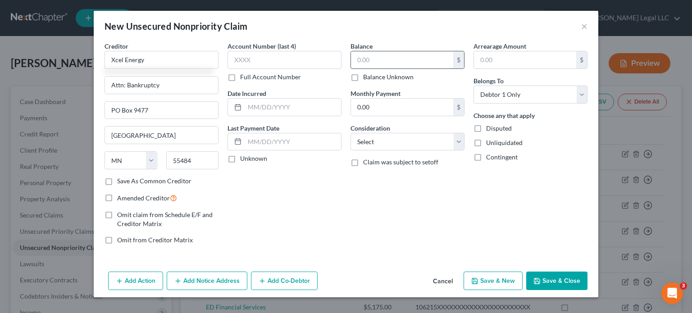
click at [367, 55] on input "text" at bounding box center [402, 59] width 102 height 17
click at [372, 61] on input "text" at bounding box center [402, 59] width 102 height 17
type input "118.77"
click at [393, 145] on select "Select Cable / Satellite Services Collection Agency Credit Card Debt Debt Couns…" at bounding box center [407, 142] width 114 height 18
select select "20"
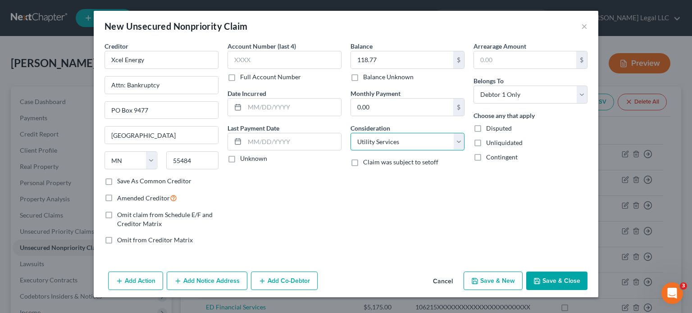
click at [350, 133] on select "Select Cable / Satellite Services Collection Agency Credit Card Debt Debt Couns…" at bounding box center [407, 142] width 114 height 18
click at [546, 280] on button "Save & Close" at bounding box center [556, 281] width 61 height 19
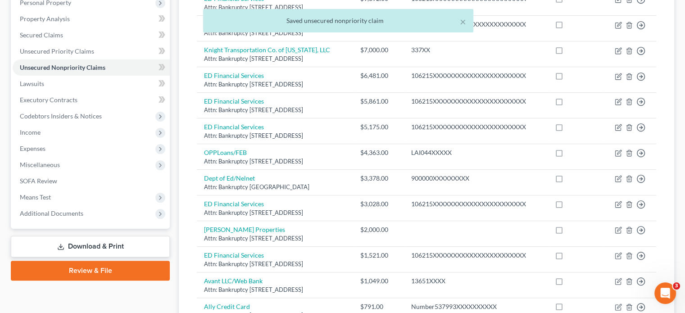
drag, startPoint x: 78, startPoint y: 245, endPoint x: 86, endPoint y: 243, distance: 7.4
click at [78, 245] on link "Download & Print" at bounding box center [90, 246] width 159 height 21
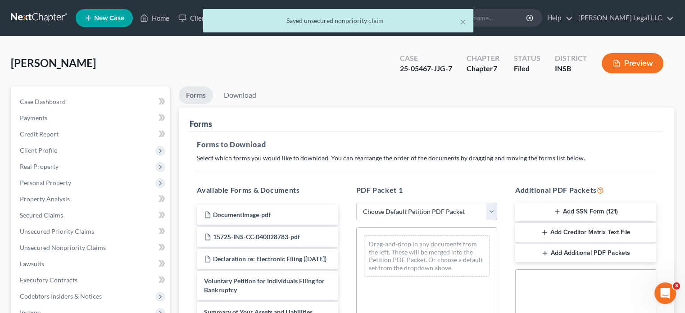
click at [422, 203] on select "Choose Default Petition PDF Packet Complete Bankruptcy Petition (all forms and …" at bounding box center [426, 212] width 141 height 18
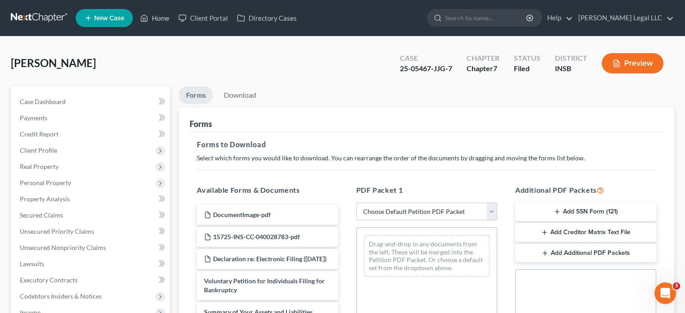
select select "2"
click at [356, 203] on select "Choose Default Petition PDF Packet Complete Bankruptcy Petition (all forms and …" at bounding box center [426, 212] width 141 height 18
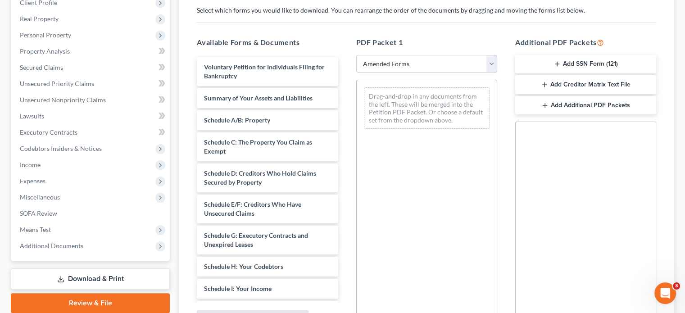
scroll to position [135, 0]
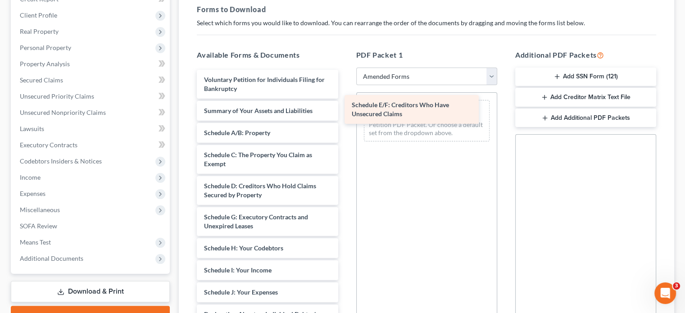
drag, startPoint x: 261, startPoint y: 221, endPoint x: 418, endPoint y: 106, distance: 194.3
click at [345, 106] on div "Schedule E/F: Creditors Who Have Unsecured Claims Voluntary Petition for Indivi…" at bounding box center [267, 297] width 155 height 454
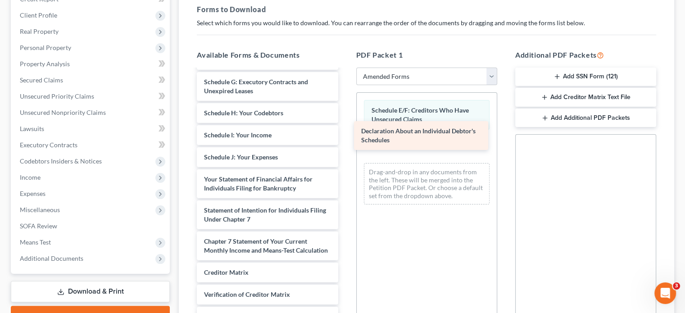
drag, startPoint x: 244, startPoint y: 191, endPoint x: 401, endPoint y: 144, distance: 164.1
click at [345, 144] on div "Declaration About an Individual Debtor's Schedules Voluntary Petition for Indiv…" at bounding box center [267, 146] width 155 height 423
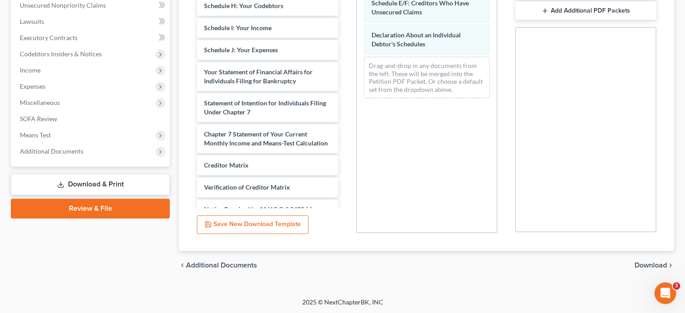
click at [637, 266] on span "Download" at bounding box center [651, 265] width 32 height 7
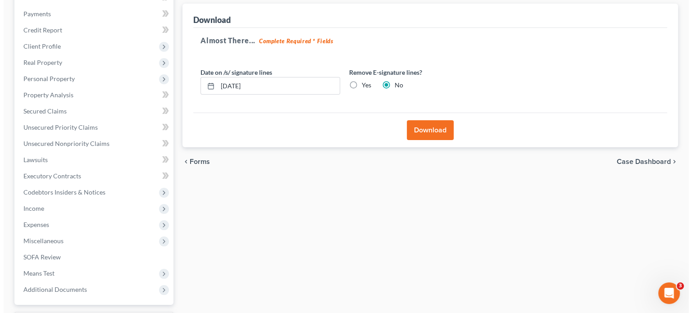
scroll to position [1, 0]
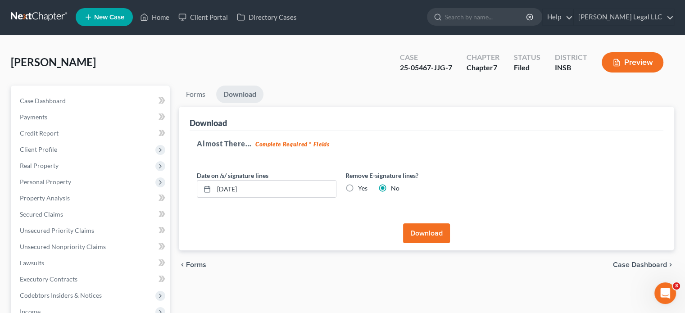
click at [421, 228] on button "Download" at bounding box center [426, 233] width 47 height 20
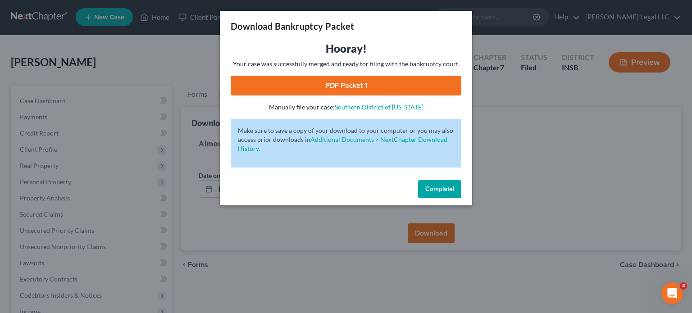
click at [359, 73] on div "Hooray! Your case was successfully merged and ready for filing with the bankrup…" at bounding box center [346, 76] width 231 height 70
click at [358, 82] on link "PDF Packet 1" at bounding box center [346, 86] width 231 height 20
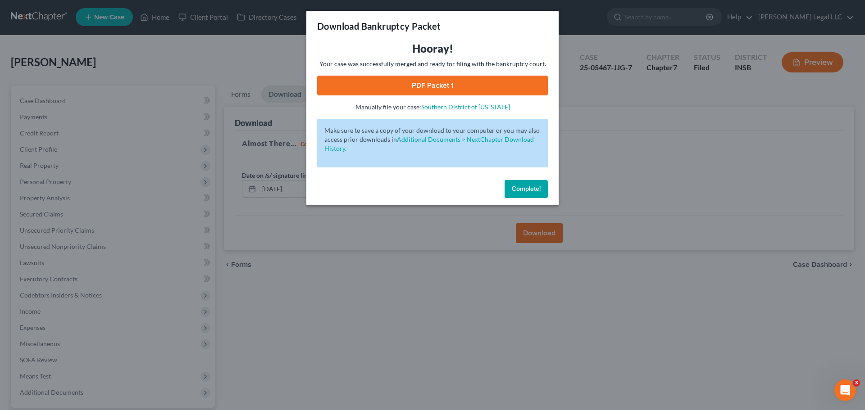
drag, startPoint x: 521, startPoint y: 190, endPoint x: 516, endPoint y: 189, distance: 5.4
click at [520, 190] on span "Complete!" at bounding box center [526, 189] width 29 height 8
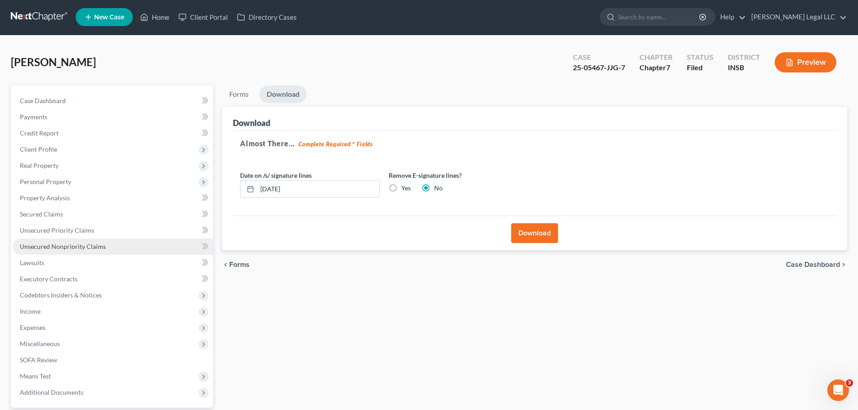
click at [75, 247] on span "Unsecured Nonpriority Claims" at bounding box center [63, 247] width 86 height 8
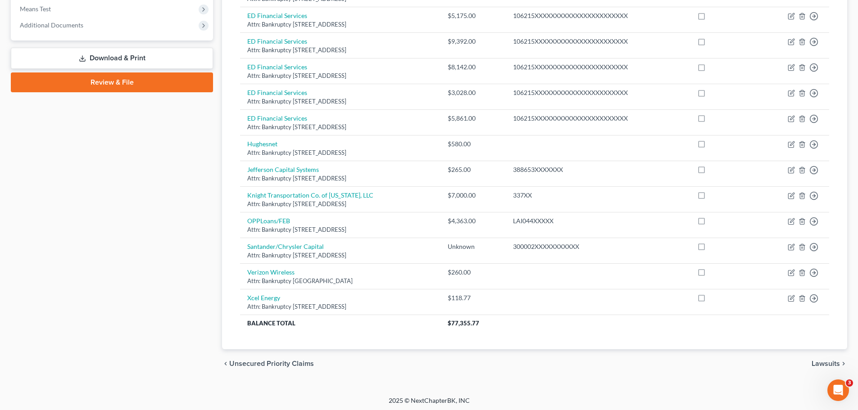
scroll to position [371, 0]
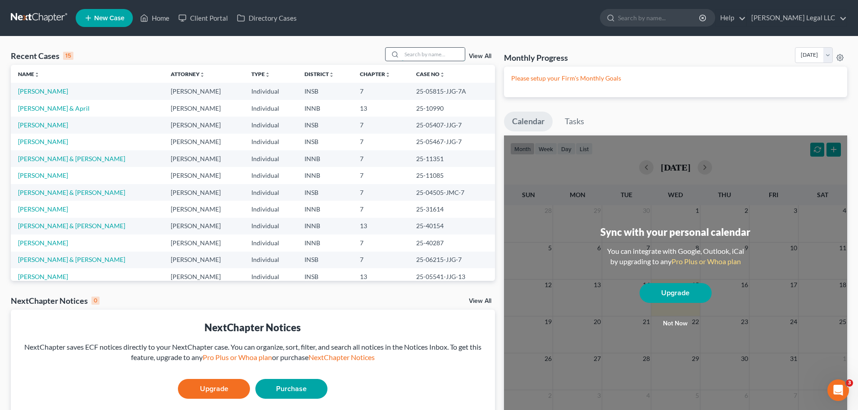
click at [411, 52] on input "search" at bounding box center [433, 54] width 63 height 13
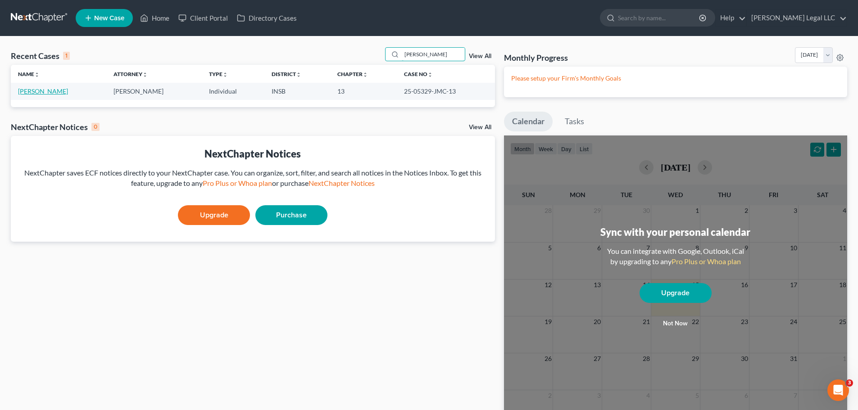
type input "hernandez"
click at [68, 90] on link "[PERSON_NAME]" at bounding box center [43, 91] width 50 height 8
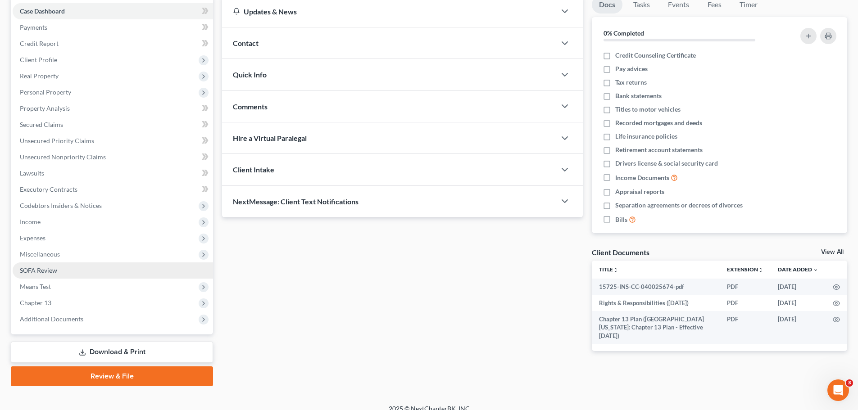
scroll to position [101, 0]
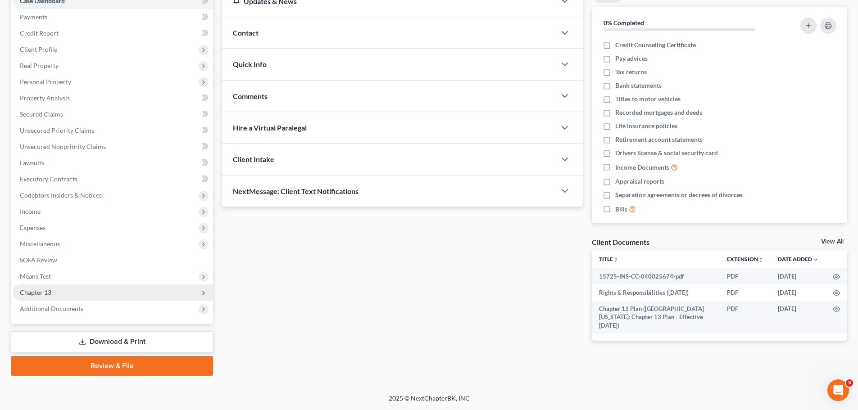
click at [52, 290] on span "Chapter 13" at bounding box center [113, 293] width 200 height 16
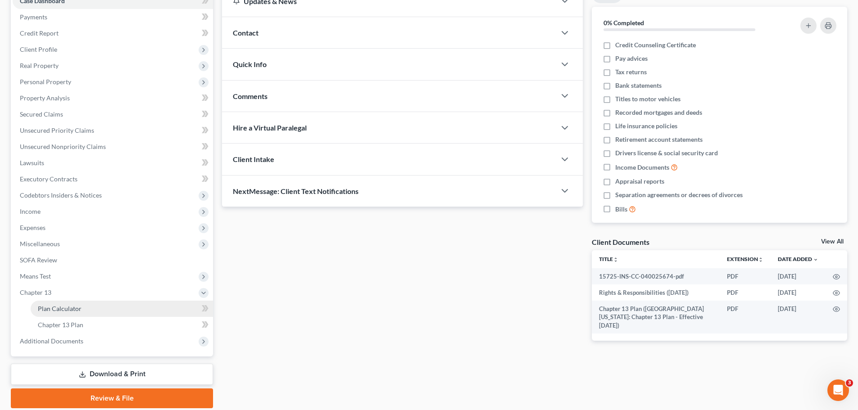
click at [55, 311] on span "Plan Calculator" at bounding box center [60, 309] width 44 height 8
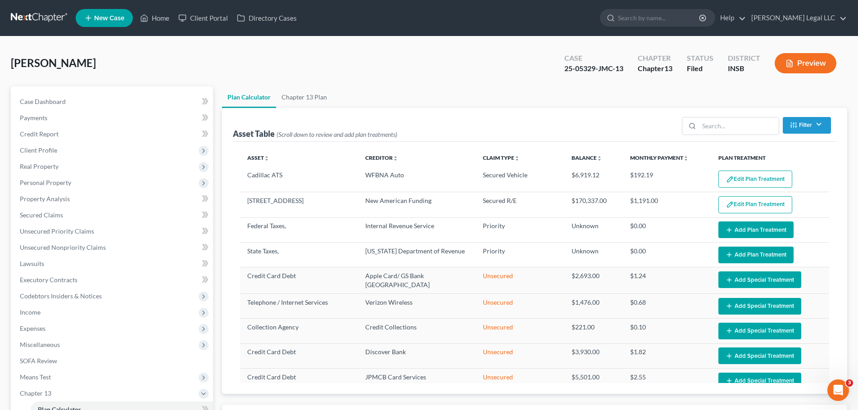
select select "35"
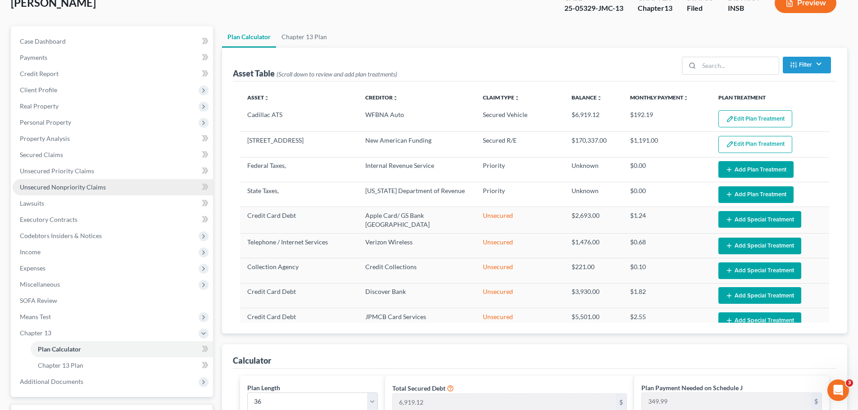
click at [65, 179] on link "Unsecured Nonpriority Claims" at bounding box center [113, 187] width 200 height 16
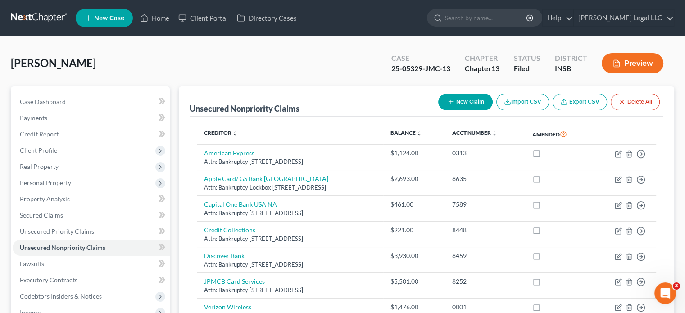
click at [476, 106] on button "New Claim" at bounding box center [465, 102] width 54 height 17
select select "0"
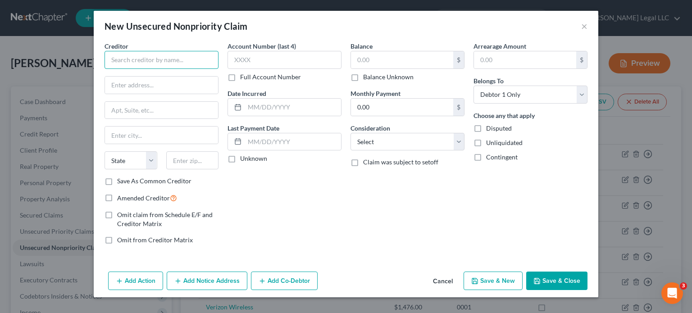
click at [181, 56] on input "text" at bounding box center [161, 60] width 114 height 18
type input "AES Indiana"
type input "Attn: Bankruptcy"
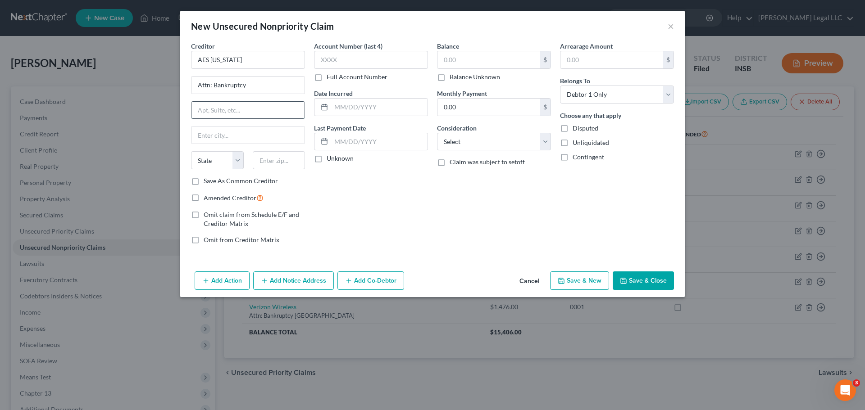
click at [268, 112] on input "text" at bounding box center [247, 110] width 113 height 17
type input "PO Box 110"
type input "46206"
click at [245, 134] on input "46206" at bounding box center [247, 135] width 113 height 17
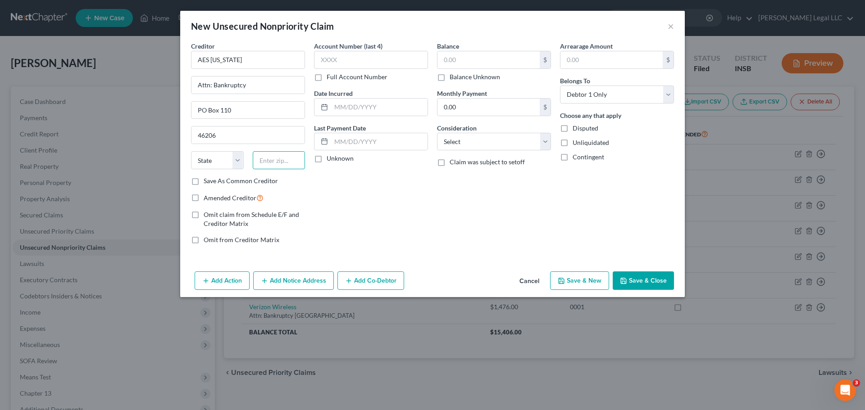
click at [269, 154] on input "text" at bounding box center [279, 160] width 53 height 18
paste input "46206"
type input "46206"
click at [256, 130] on input "46206" at bounding box center [247, 135] width 113 height 17
type input "Indianapolis"
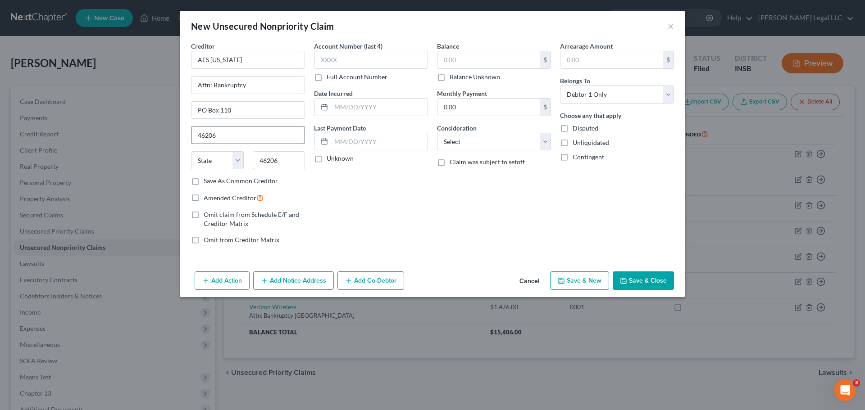
select select "15"
click at [449, 60] on input "text" at bounding box center [488, 59] width 102 height 17
type input "1"
type input "4,533"
click at [490, 135] on select "Select Cable / Satellite Services Collection Agency Credit Card Debt Debt Couns…" at bounding box center [494, 142] width 114 height 18
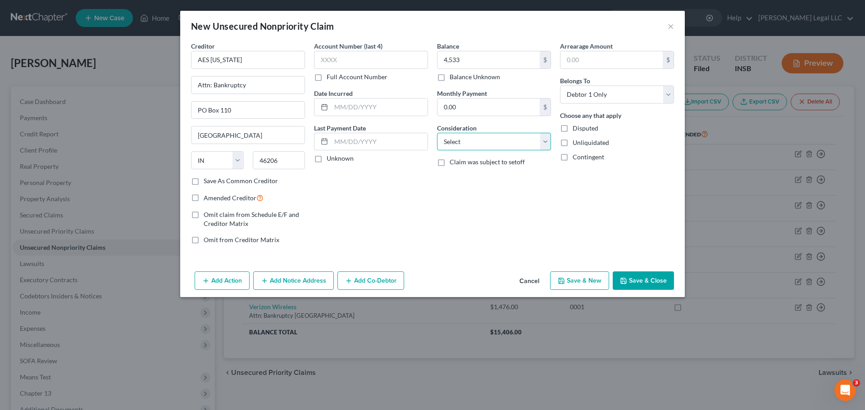
select select "20"
click at [437, 133] on select "Select Cable / Satellite Services Collection Agency Credit Card Debt Debt Couns…" at bounding box center [494, 142] width 114 height 18
click at [465, 243] on div "Balance 4,533.00 $ Balance Unknown Balance Undetermined 4,533 $ Balance Unknown…" at bounding box center [493, 146] width 123 height 210
click at [638, 282] on button "Save & Close" at bounding box center [642, 281] width 61 height 19
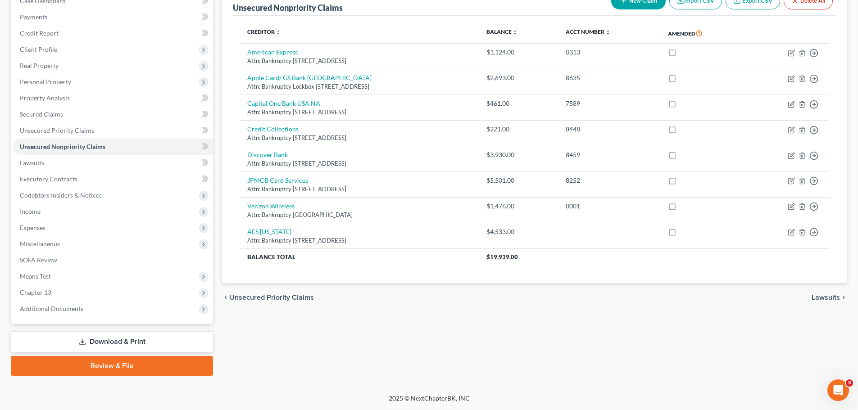
click at [100, 335] on link "Download & Print" at bounding box center [112, 341] width 202 height 21
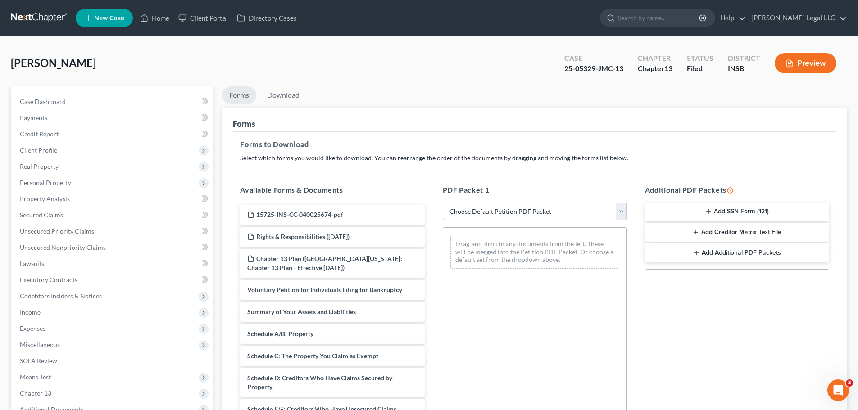
click at [605, 215] on select "Choose Default Petition PDF Packet Complete Bankruptcy Petition (all forms and …" at bounding box center [535, 212] width 184 height 18
select select "2"
click at [443, 203] on select "Choose Default Petition PDF Packet Complete Bankruptcy Petition (all forms and …" at bounding box center [535, 212] width 184 height 18
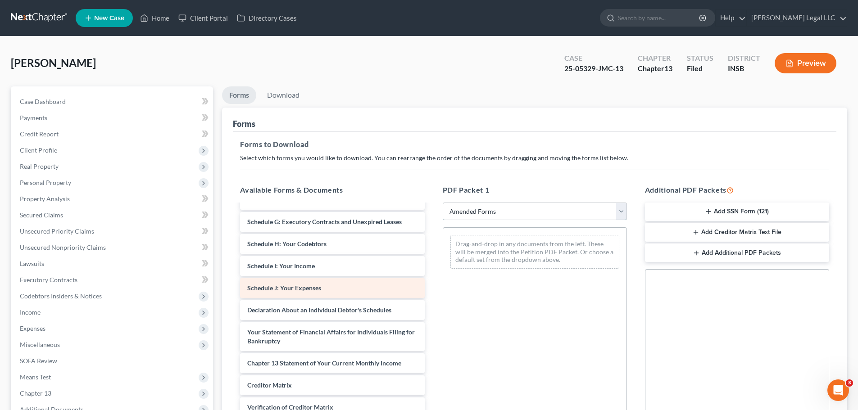
scroll to position [135, 0]
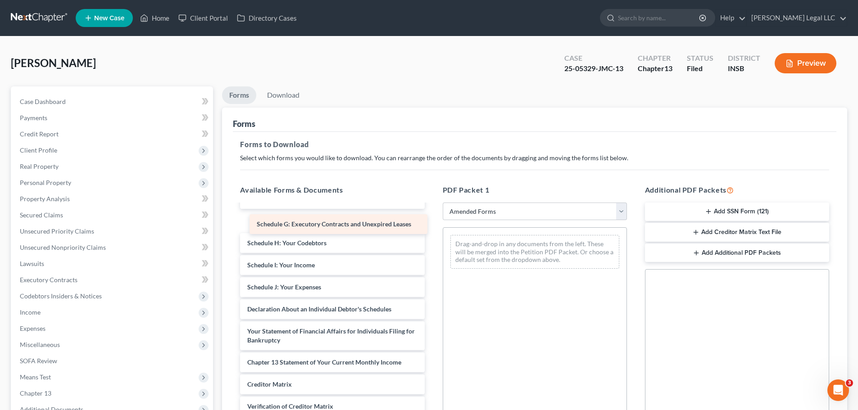
click at [351, 222] on div "Schedule G: Executory Contracts and Unexpired Leases Voluntary Petition for Ind…" at bounding box center [332, 270] width 199 height 400
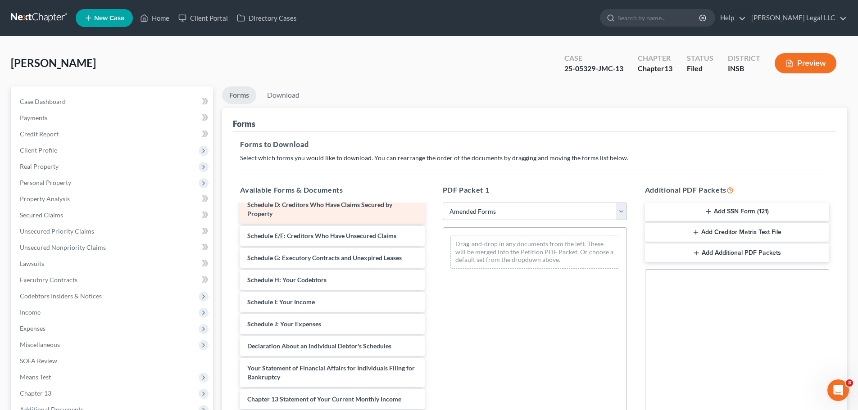
scroll to position [45, 0]
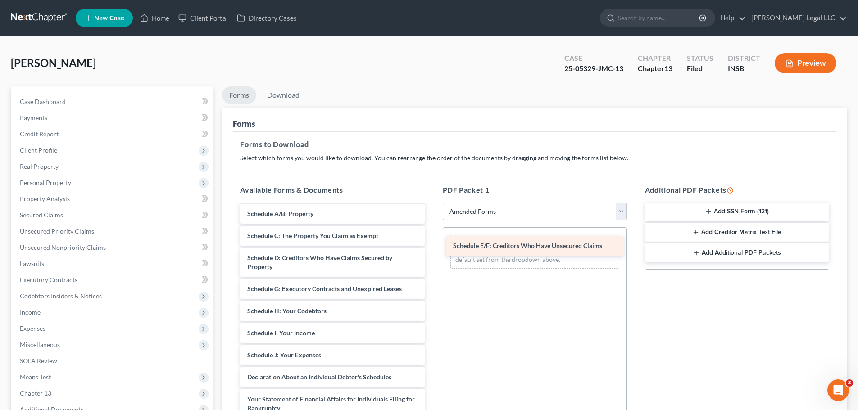
drag, startPoint x: 329, startPoint y: 286, endPoint x: 535, endPoint y: 242, distance: 210.3
click at [431, 242] on div "Schedule E/F: Creditors Who Have Unsecured Claims Voluntary Petition for Indivi…" at bounding box center [332, 349] width 199 height 378
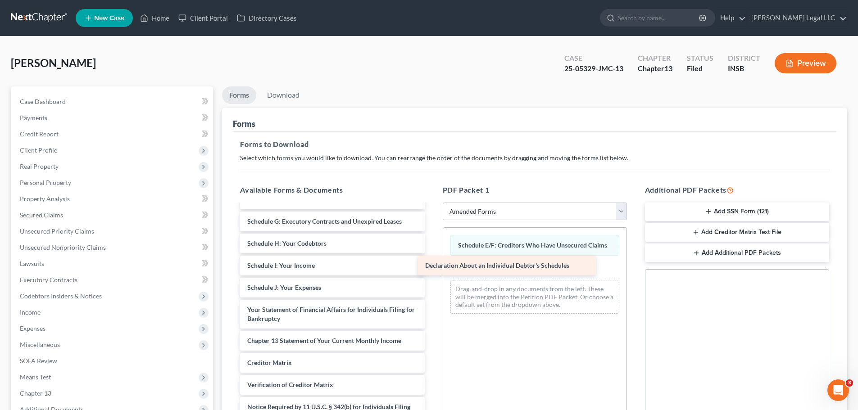
scroll to position [113, 0]
drag, startPoint x: 308, startPoint y: 290, endPoint x: 527, endPoint y: 270, distance: 219.8
click at [431, 270] on div "Declaration About an Individual Debtor's Schedules Voluntary Petition for Indiv…" at bounding box center [332, 270] width 199 height 356
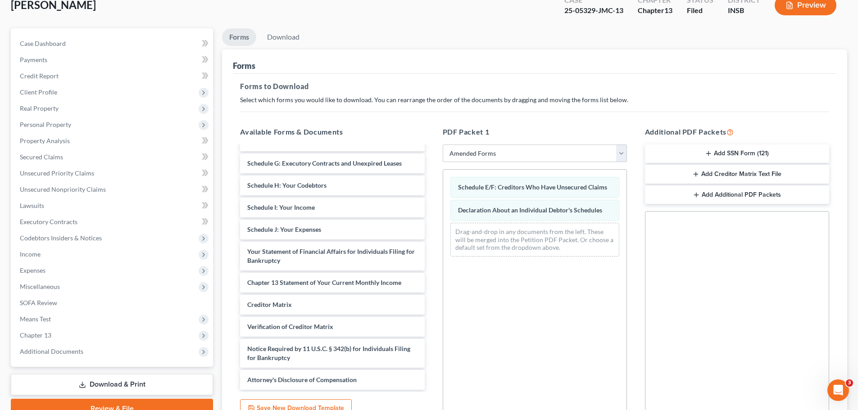
scroll to position [146, 0]
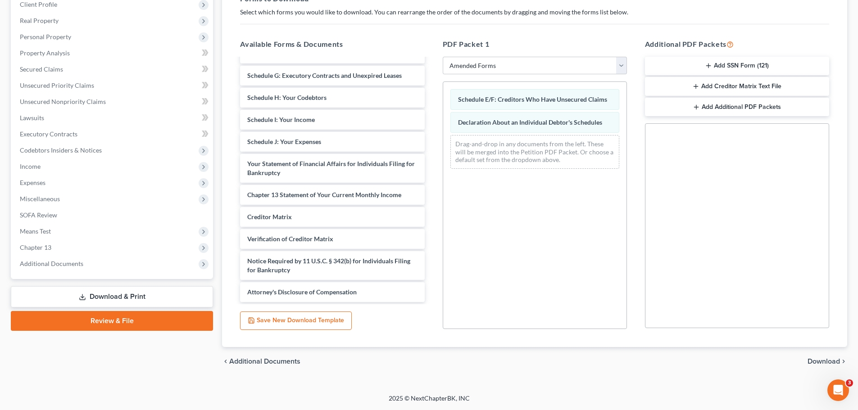
click at [819, 363] on span "Download" at bounding box center [823, 361] width 32 height 7
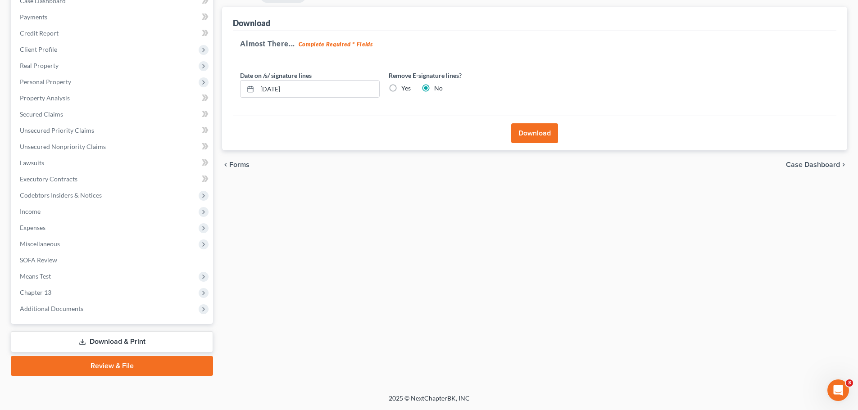
click at [525, 130] on button "Download" at bounding box center [534, 133] width 47 height 20
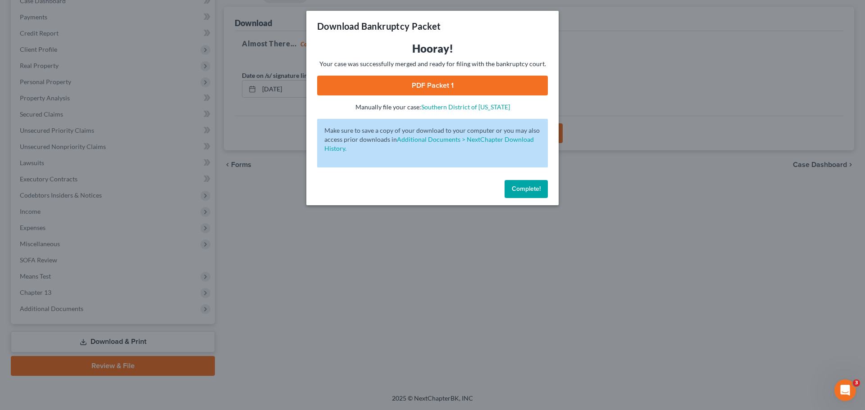
click at [399, 95] on link "PDF Packet 1" at bounding box center [432, 86] width 231 height 20
drag, startPoint x: 527, startPoint y: 194, endPoint x: 520, endPoint y: 190, distance: 8.9
click at [527, 194] on button "Complete!" at bounding box center [525, 189] width 43 height 18
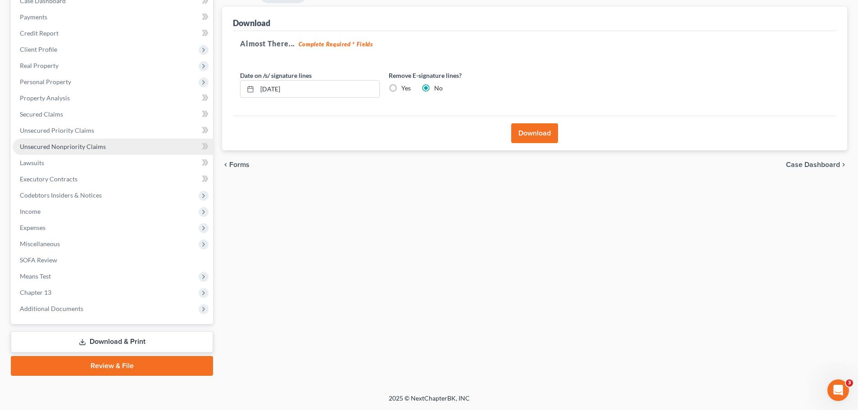
click at [95, 143] on span "Unsecured Nonpriority Claims" at bounding box center [63, 147] width 86 height 8
